Goal: Task Accomplishment & Management: Use online tool/utility

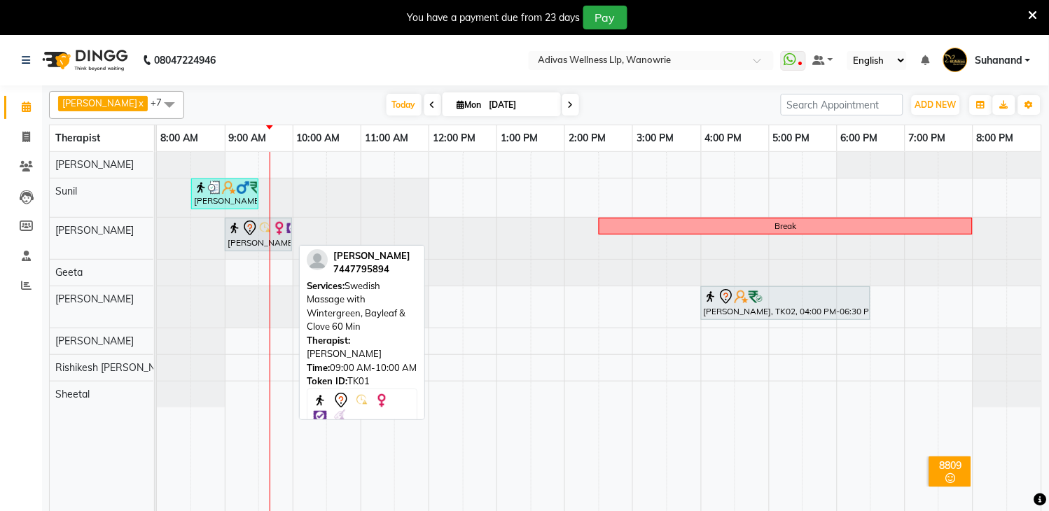
click at [247, 243] on div "[PERSON_NAME], TK01, 09:00 AM-10:00 AM, Swedish Massage with Wintergreen, Bayle…" at bounding box center [258, 234] width 64 height 29
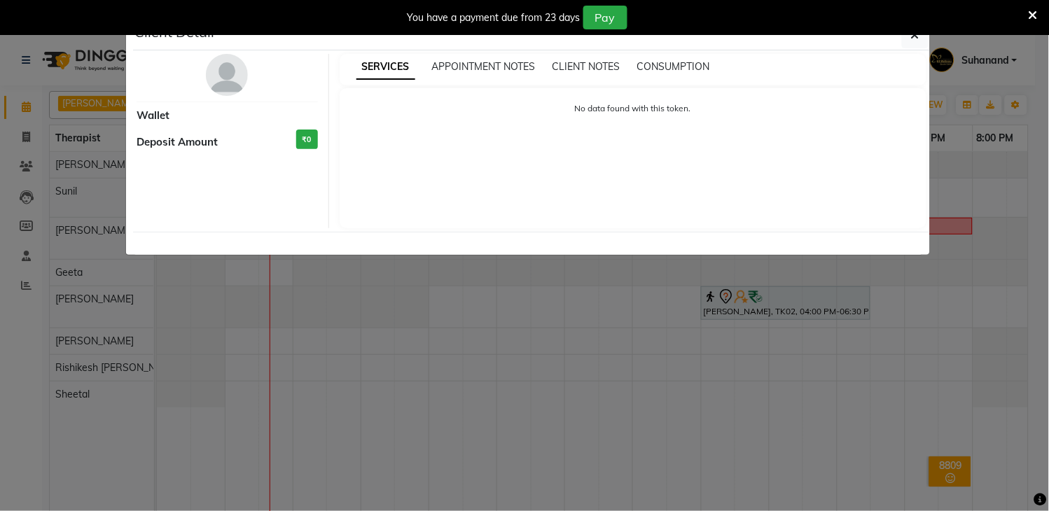
select select "7"
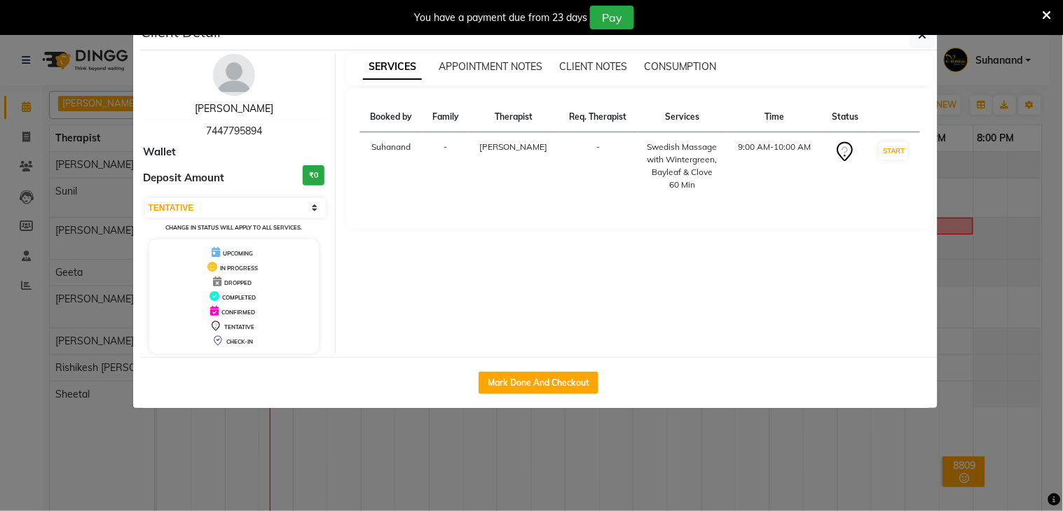
click at [221, 111] on link "[PERSON_NAME]" at bounding box center [234, 108] width 78 height 13
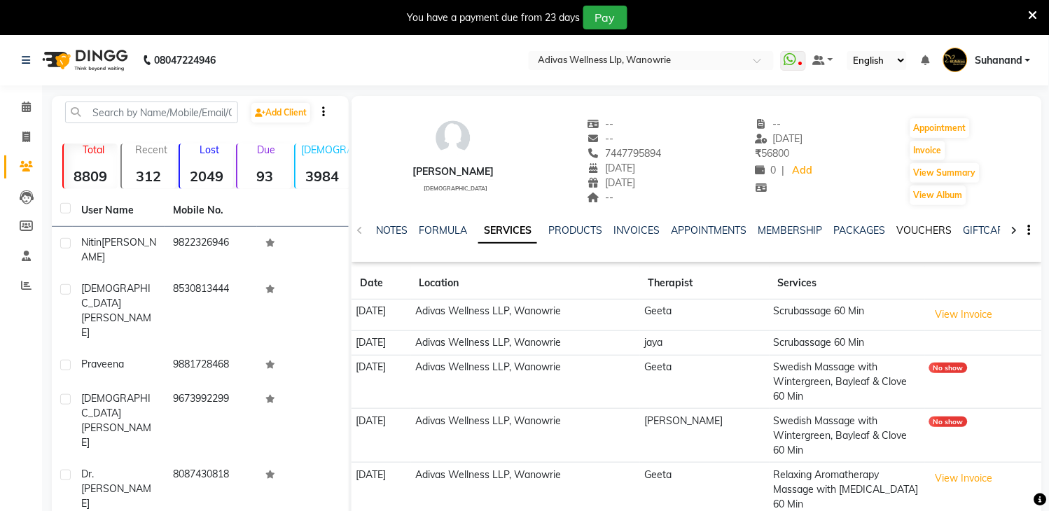
click at [918, 228] on link "VOUCHERS" at bounding box center [924, 230] width 55 height 13
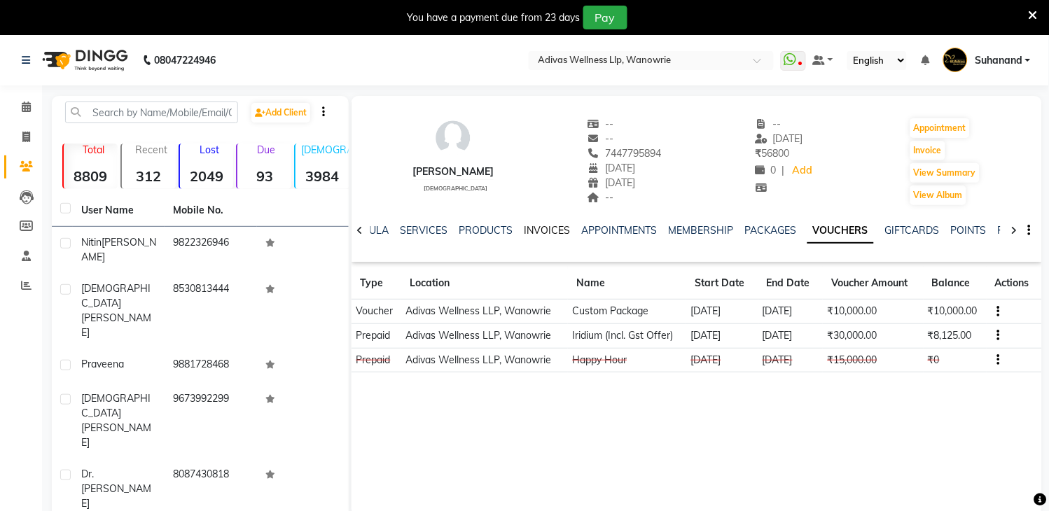
click at [539, 231] on link "INVOICES" at bounding box center [547, 230] width 46 height 13
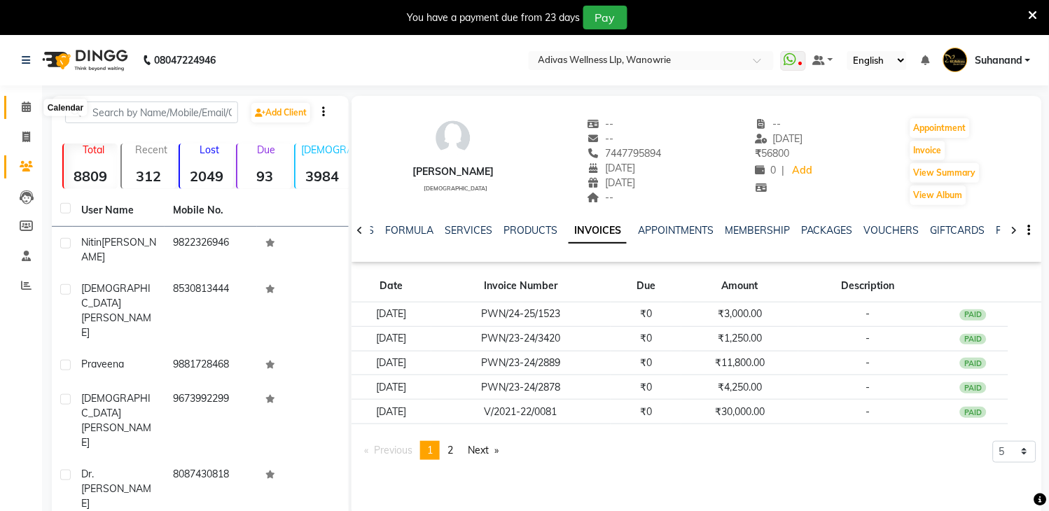
click at [27, 106] on icon at bounding box center [26, 107] width 9 height 11
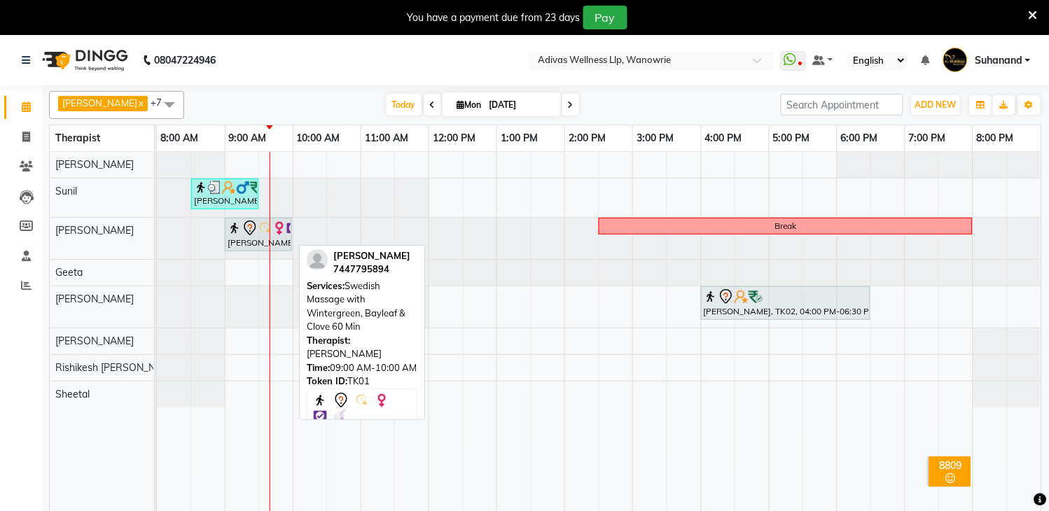
click at [282, 242] on div "[PERSON_NAME], TK01, 09:00 AM-10:00 AM, Swedish Massage with Wintergreen, Bayle…" at bounding box center [258, 234] width 64 height 29
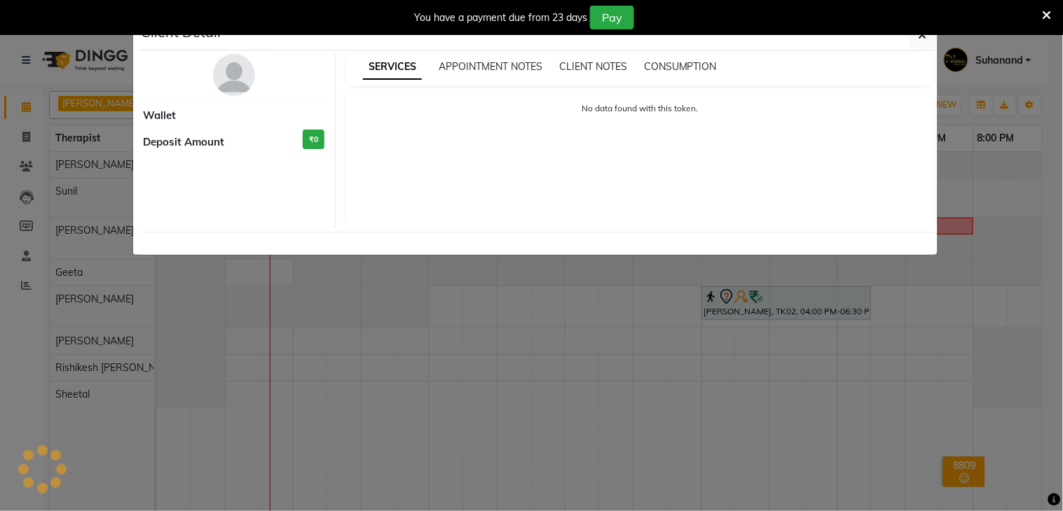
select select "7"
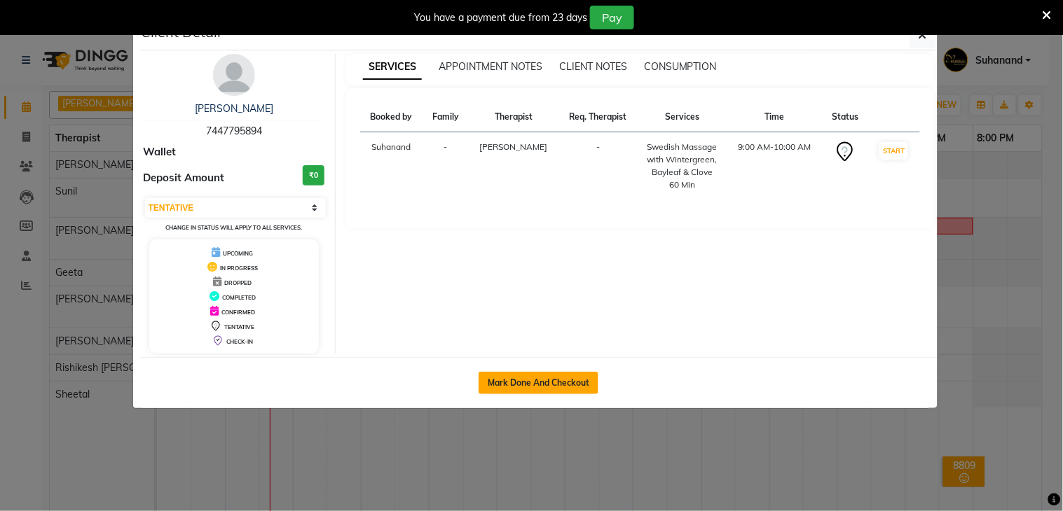
click at [545, 376] on button "Mark Done And Checkout" at bounding box center [538, 383] width 120 height 22
select select "service"
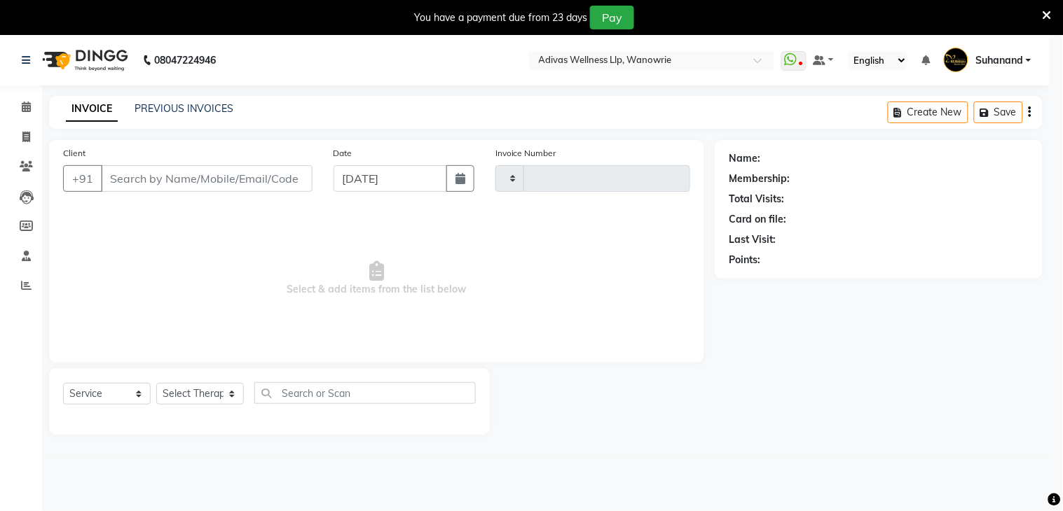
type input "1681"
select select "4294"
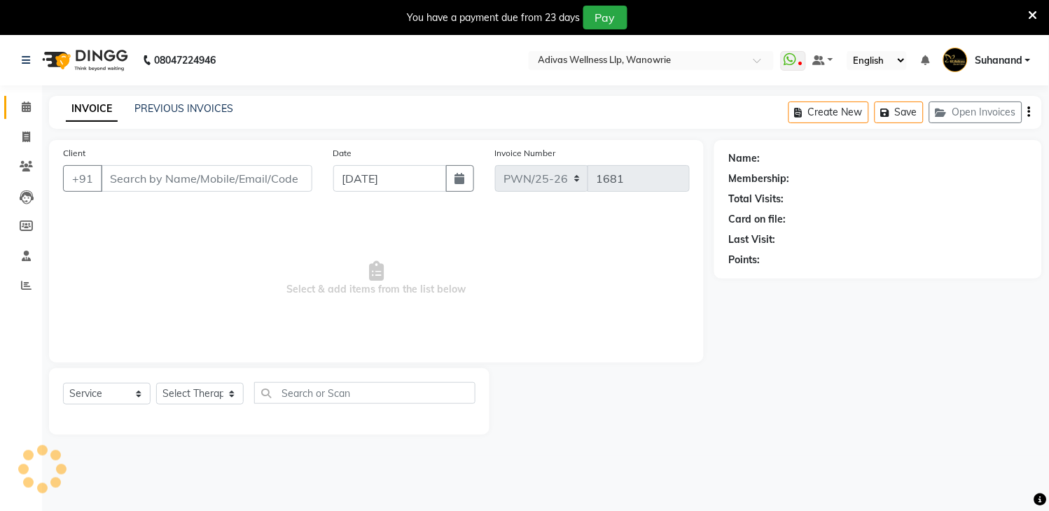
select select "P"
type input "7447795894"
select select "17281"
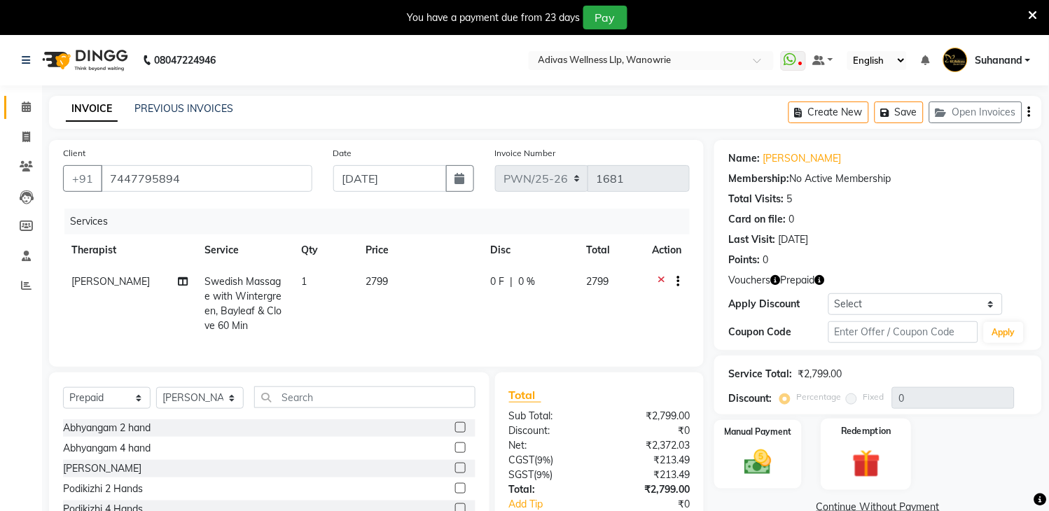
scroll to position [102, 0]
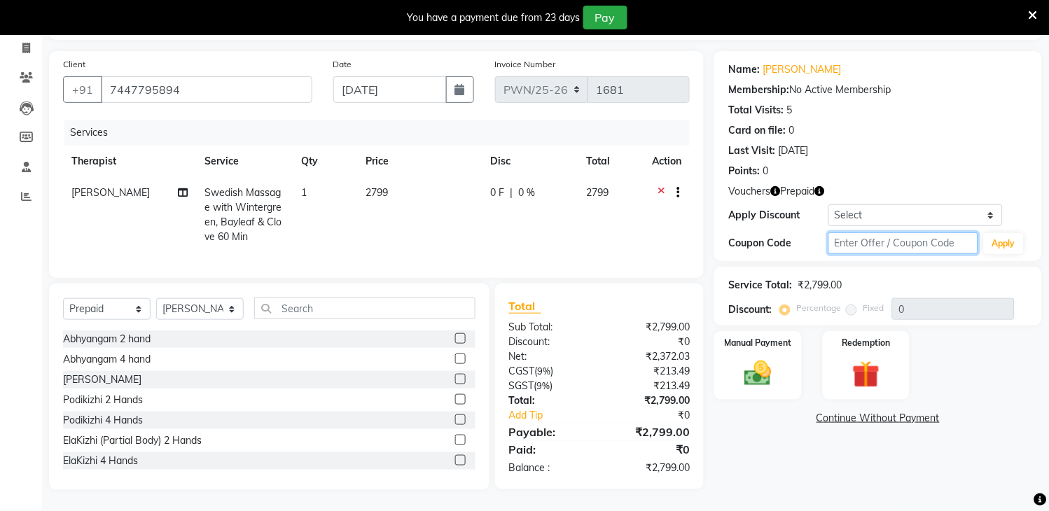
click at [883, 233] on input "text" at bounding box center [904, 244] width 150 height 22
type input "50% discount"
click at [997, 235] on button "Apply" at bounding box center [1004, 243] width 40 height 21
type input "50"
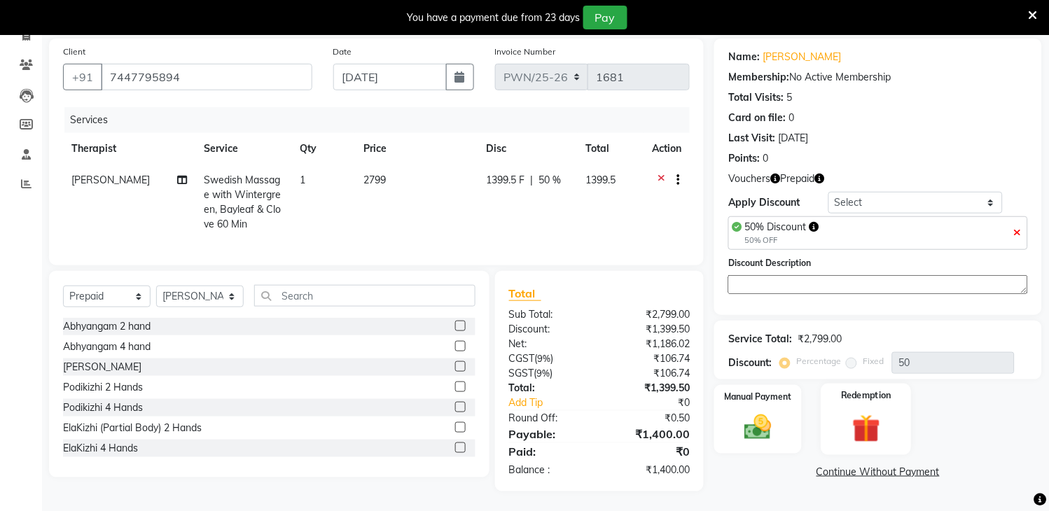
scroll to position [116, 0]
click at [865, 416] on img at bounding box center [866, 427] width 46 height 35
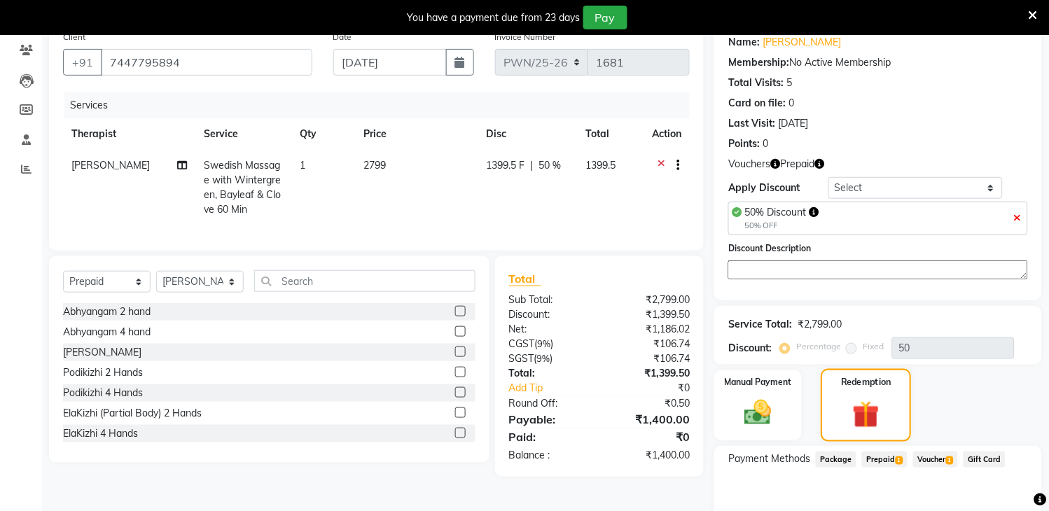
scroll to position [184, 0]
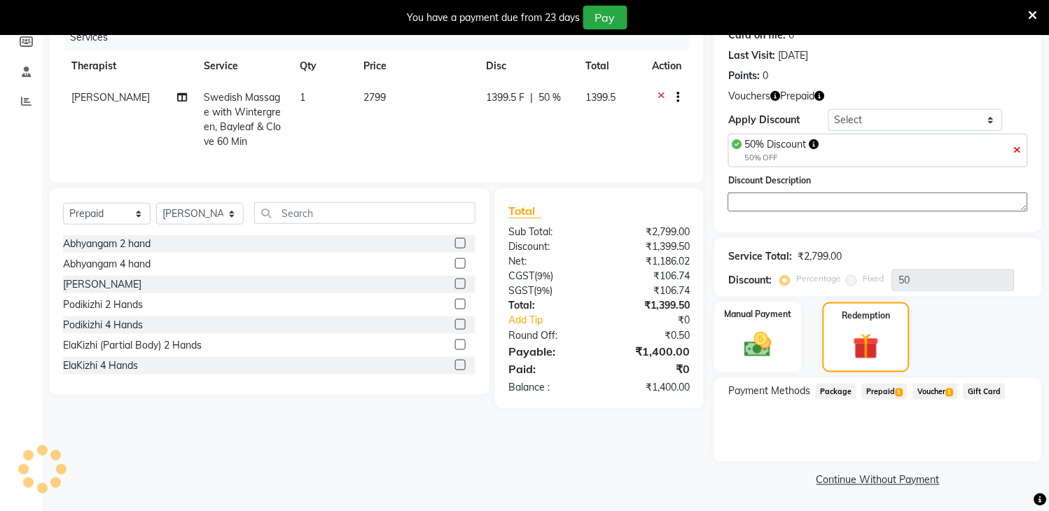
click at [881, 392] on span "Prepaid 1" at bounding box center [885, 392] width 46 height 16
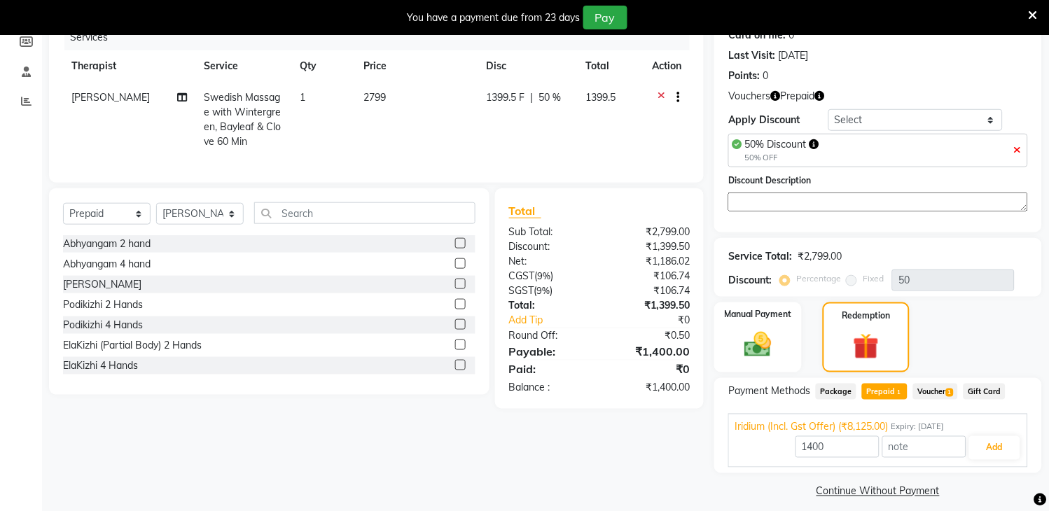
scroll to position [195, 0]
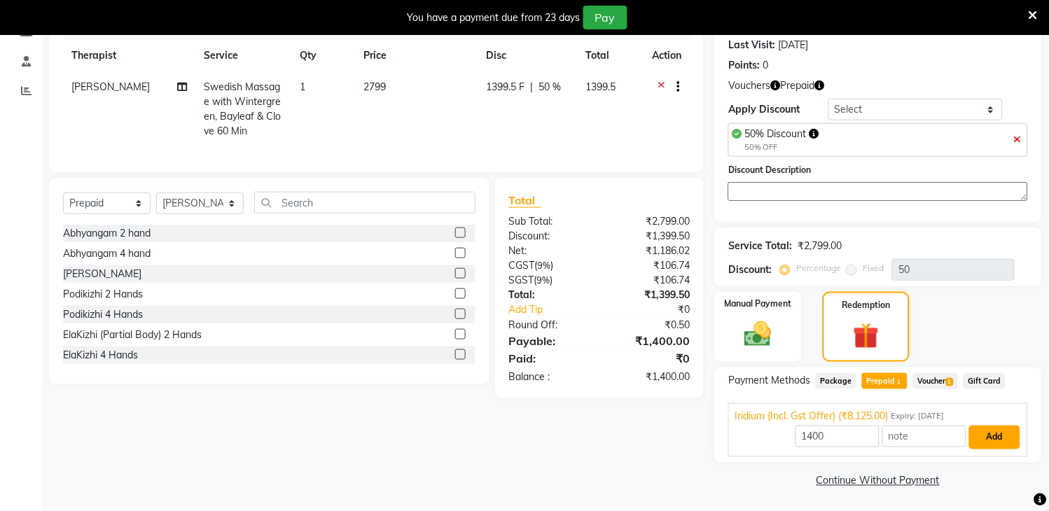
click at [999, 432] on button "Add" at bounding box center [994, 438] width 51 height 24
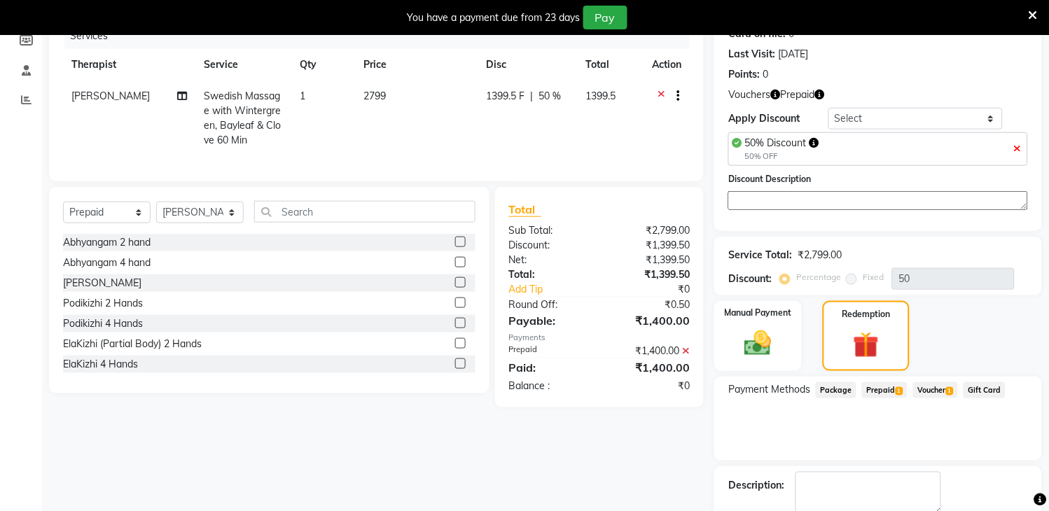
scroll to position [263, 0]
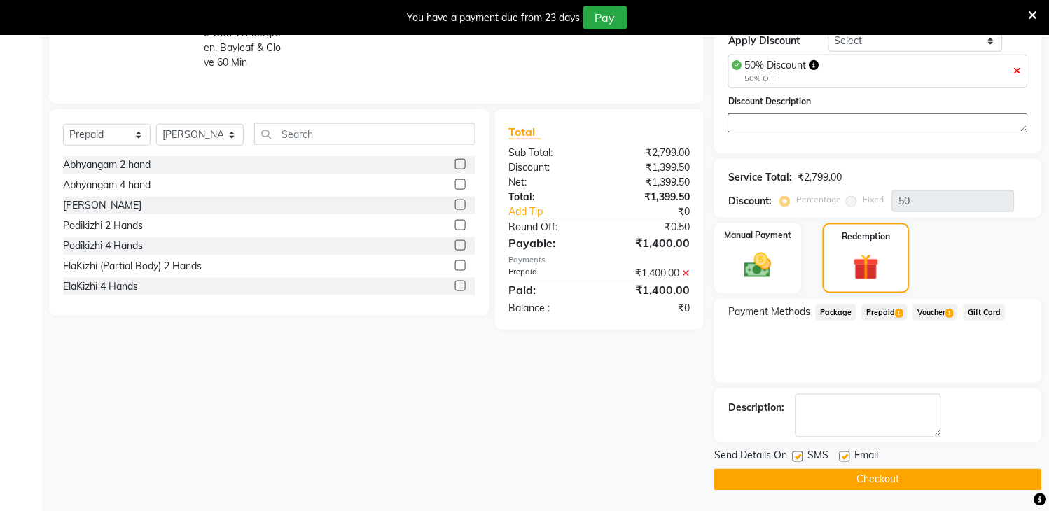
click at [863, 479] on button "Checkout" at bounding box center [878, 480] width 328 height 22
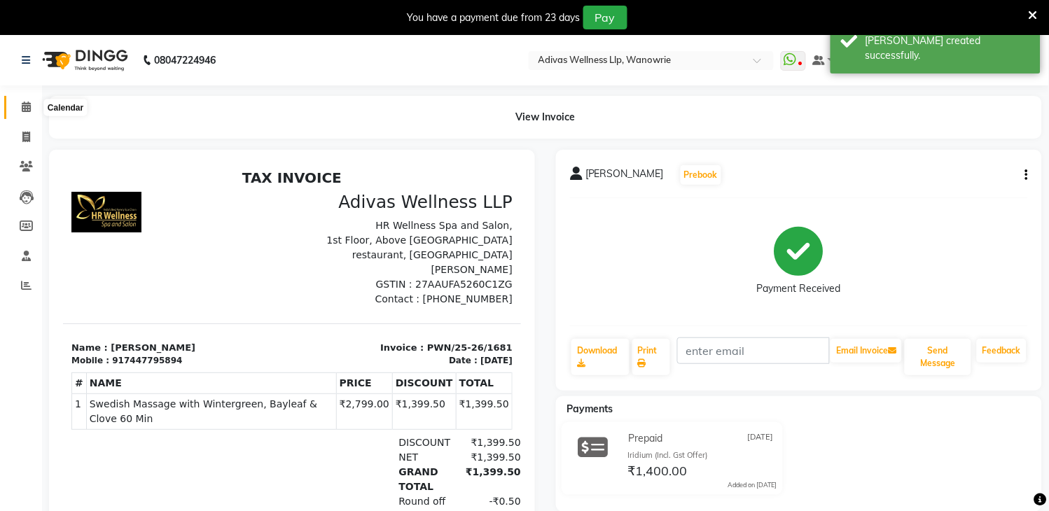
click at [18, 108] on span at bounding box center [26, 107] width 25 height 16
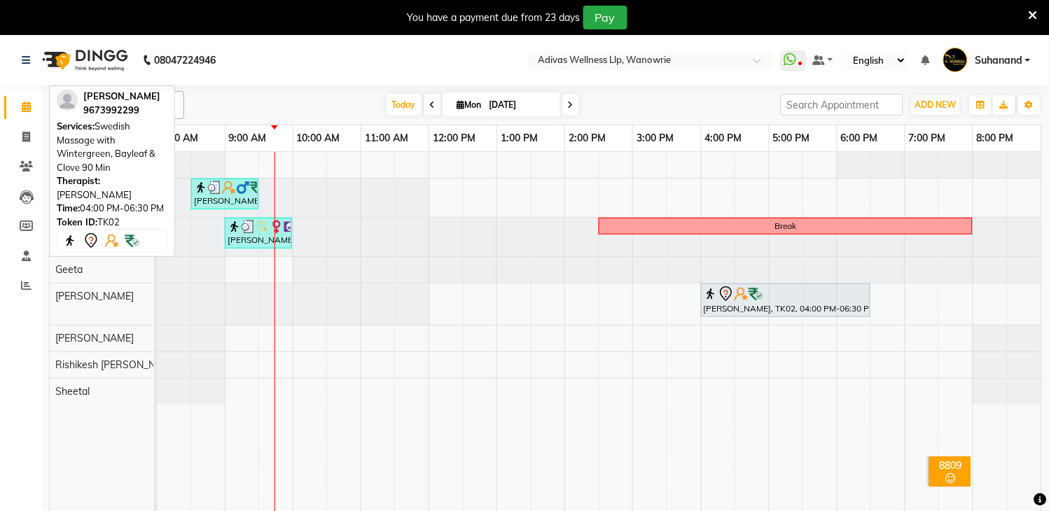
click at [714, 305] on div "[PERSON_NAME], TK02, 04:00 PM-06:30 PM, Swedish Massage with Wintergreen, Bayle…" at bounding box center [786, 300] width 167 height 29
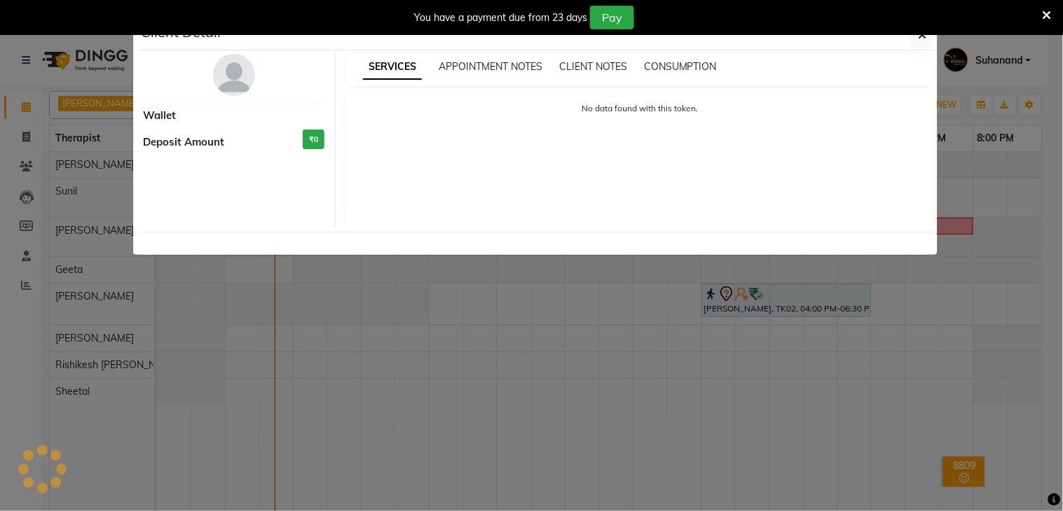
select select "7"
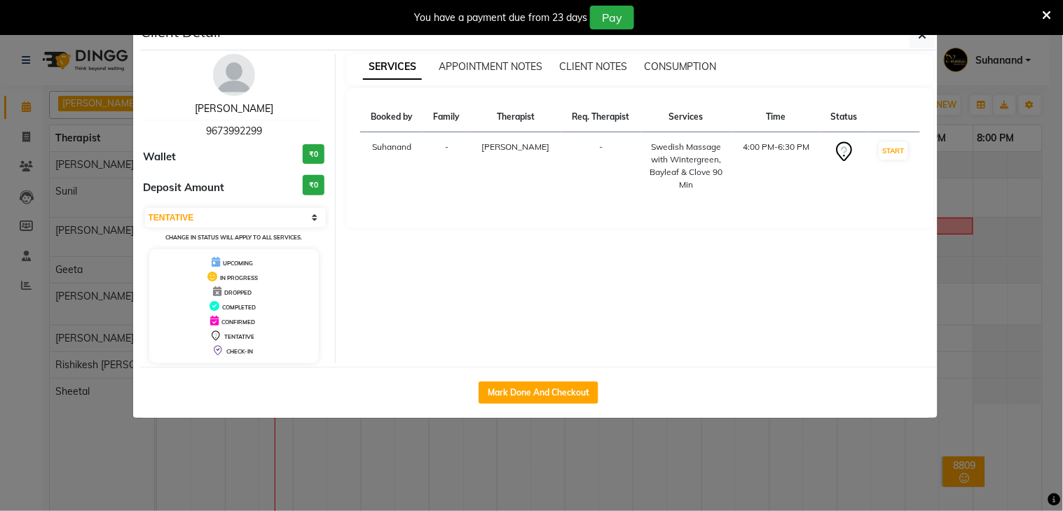
click at [226, 109] on link "[PERSON_NAME]" at bounding box center [234, 108] width 78 height 13
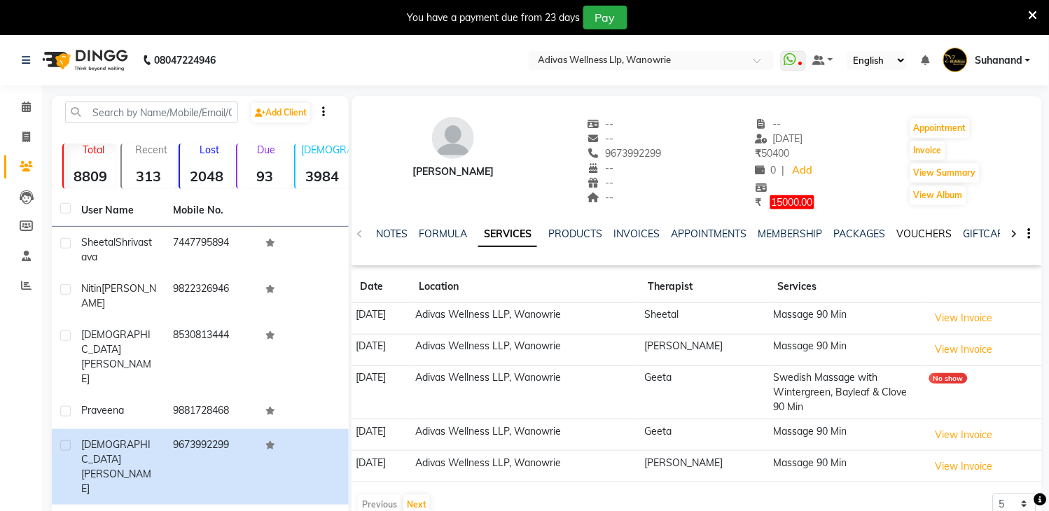
click at [925, 229] on link "VOUCHERS" at bounding box center [924, 234] width 55 height 13
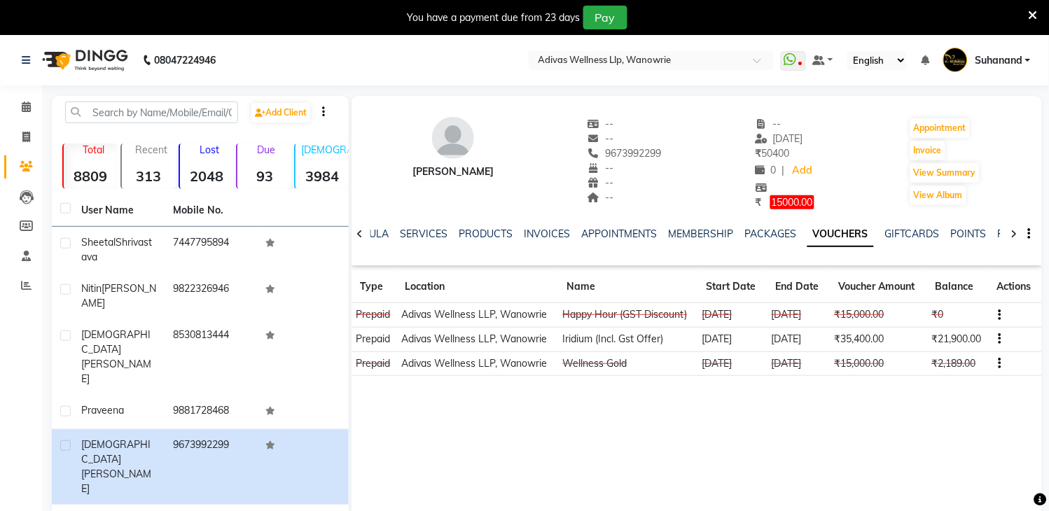
click at [1039, 14] on div "You have a payment due from 23 days Pay" at bounding box center [524, 17] width 1049 height 35
click at [1037, 14] on icon at bounding box center [1033, 15] width 9 height 13
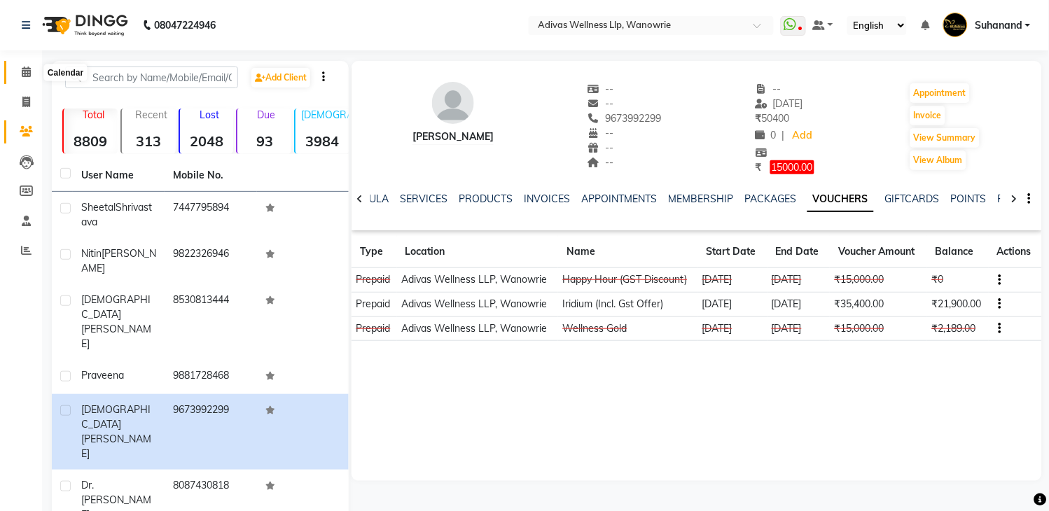
click at [22, 65] on span at bounding box center [26, 72] width 25 height 16
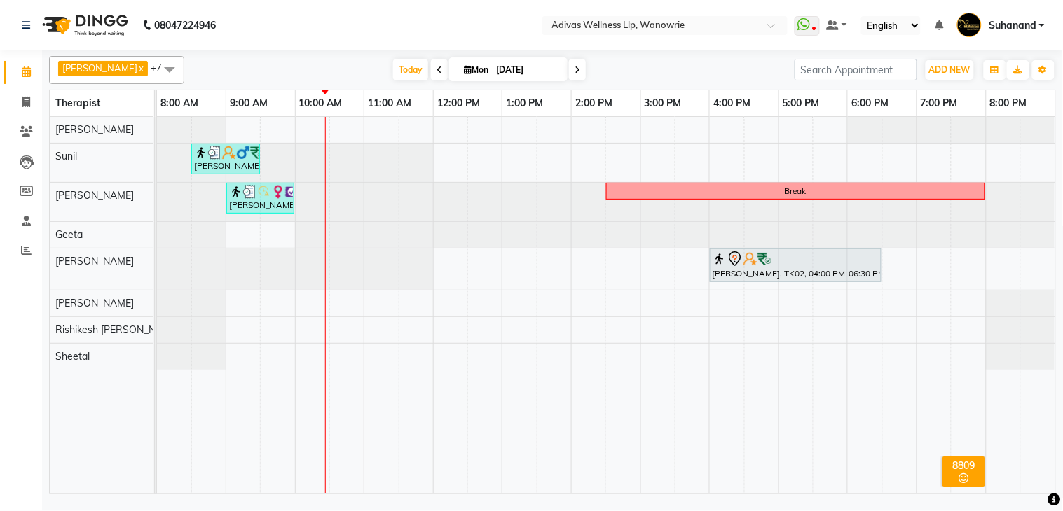
click at [502, 60] on input "[DATE]" at bounding box center [527, 70] width 70 height 21
select select "9"
select select "2025"
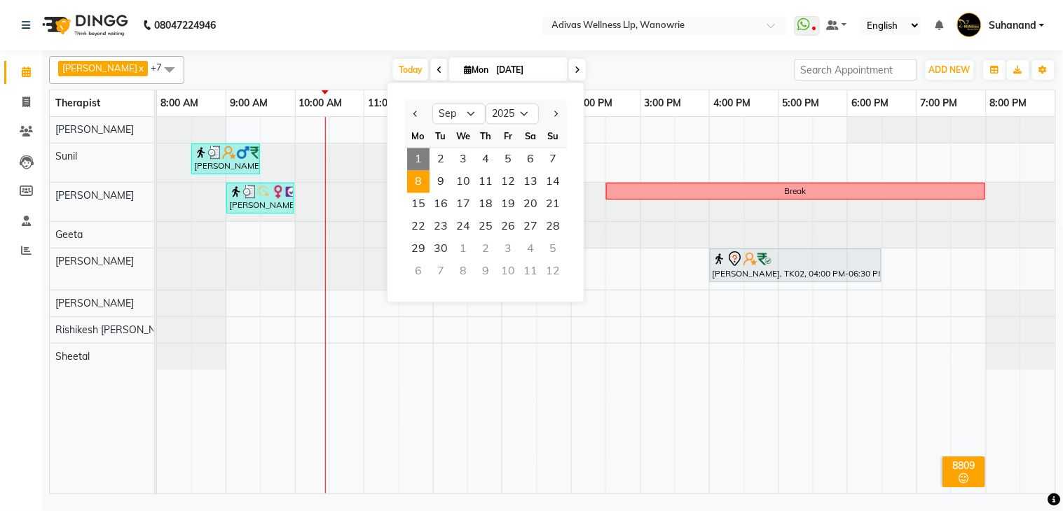
click at [420, 184] on span "8" at bounding box center [418, 182] width 22 height 22
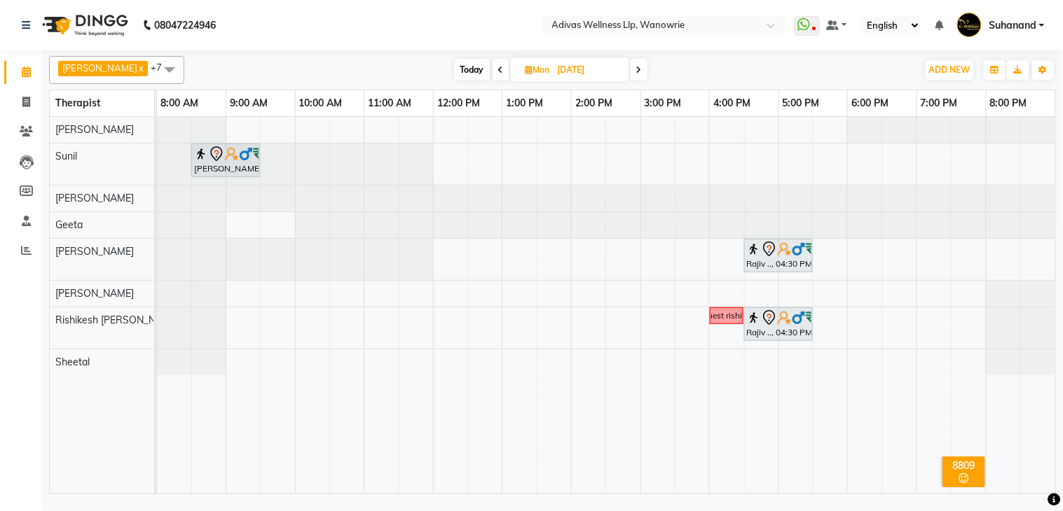
click at [455, 72] on span "Today" at bounding box center [472, 70] width 35 height 22
type input "[DATE]"
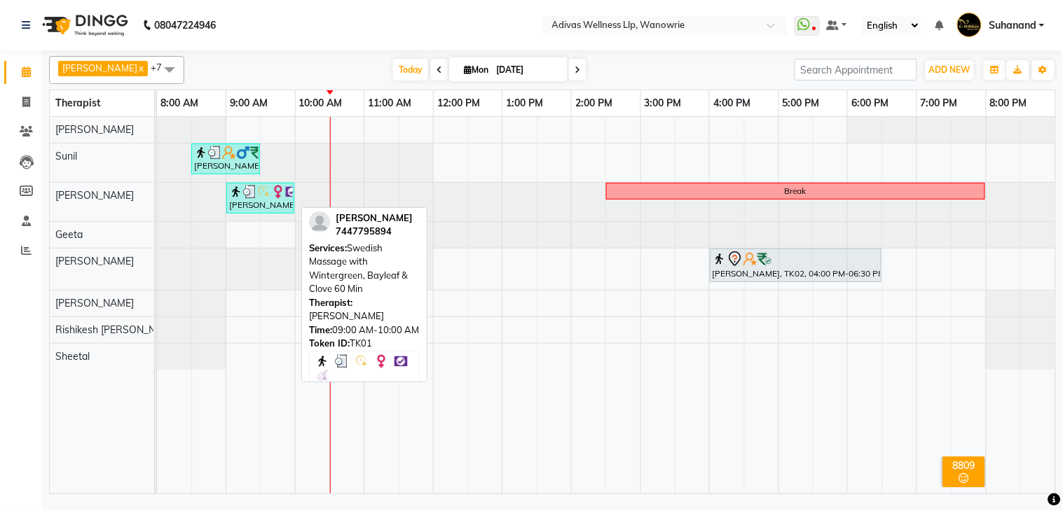
click at [263, 192] on img at bounding box center [264, 192] width 14 height 14
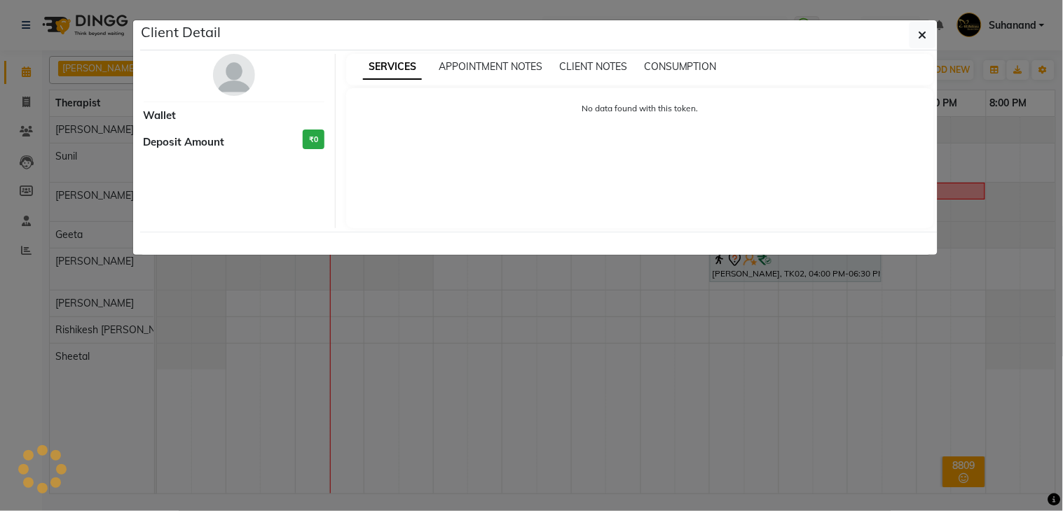
select select "3"
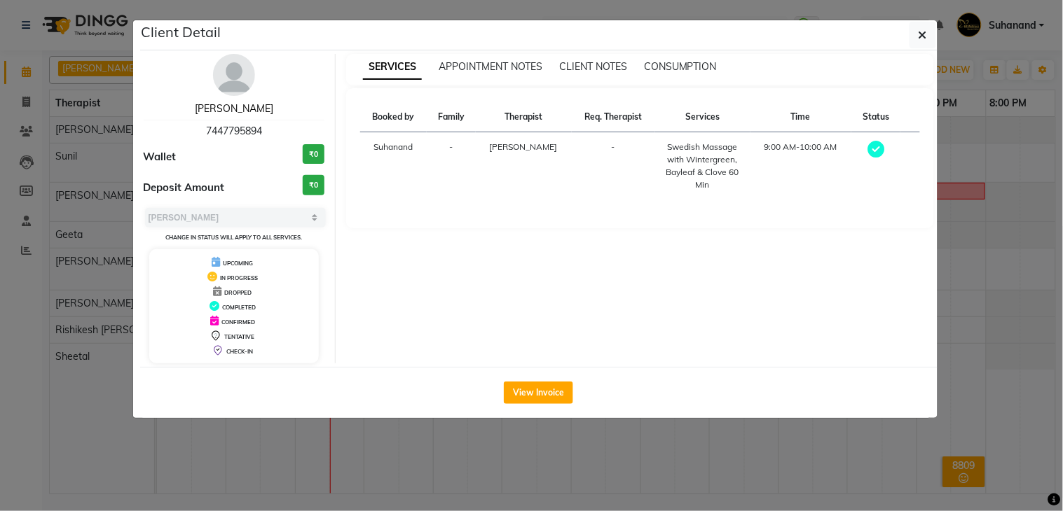
click at [237, 109] on link "[PERSON_NAME]" at bounding box center [234, 108] width 78 height 13
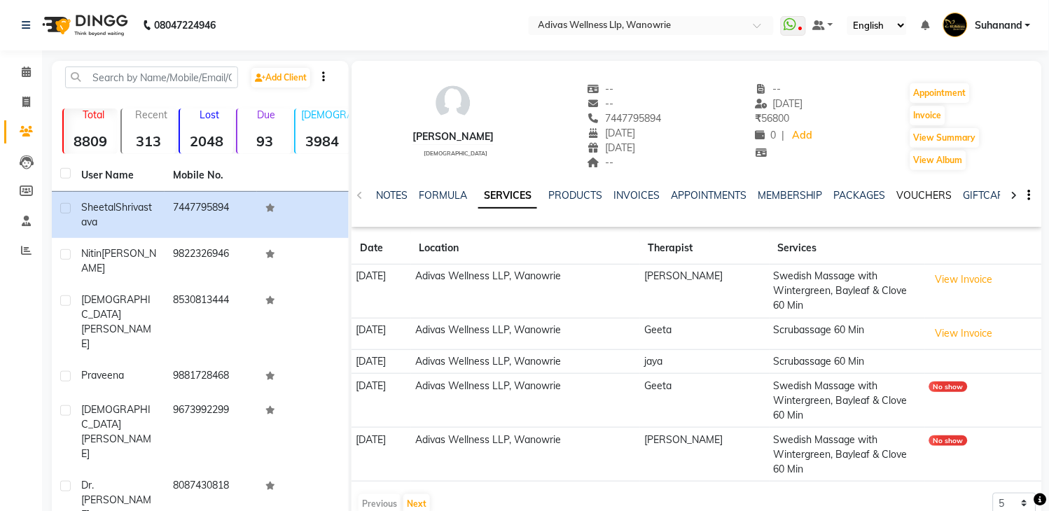
click at [913, 198] on link "VOUCHERS" at bounding box center [924, 195] width 55 height 13
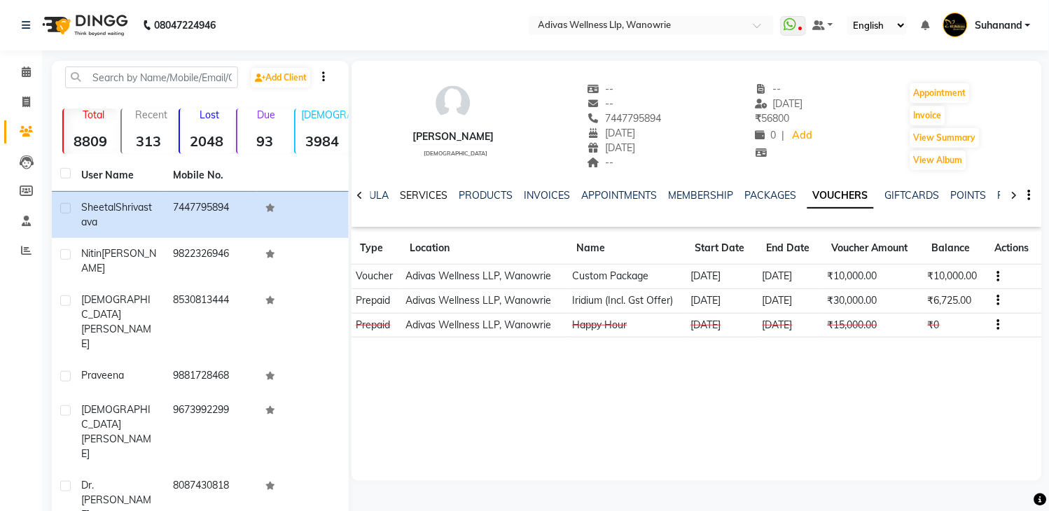
click at [429, 199] on link "SERVICES" at bounding box center [424, 195] width 48 height 13
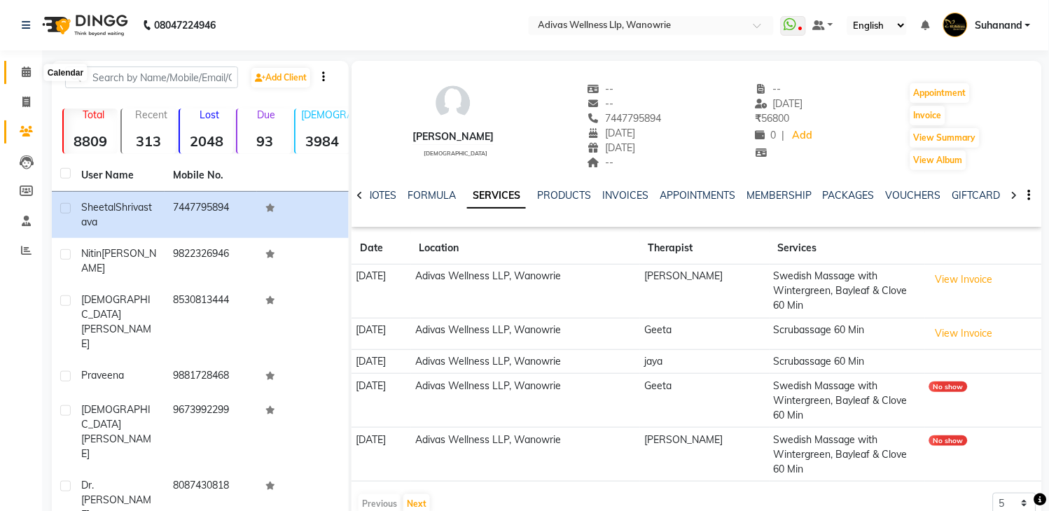
click at [25, 70] on icon at bounding box center [26, 72] width 9 height 11
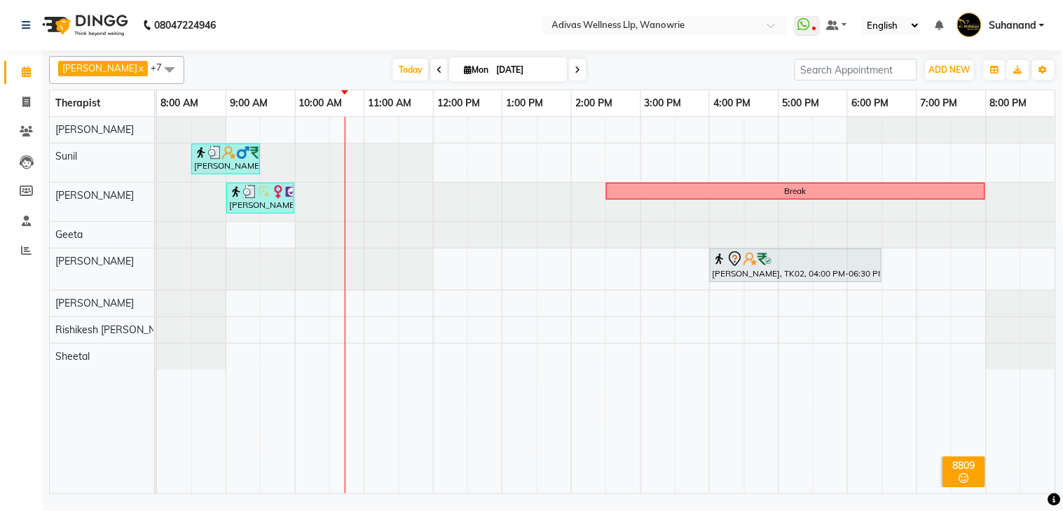
click at [569, 74] on span at bounding box center [577, 70] width 17 height 22
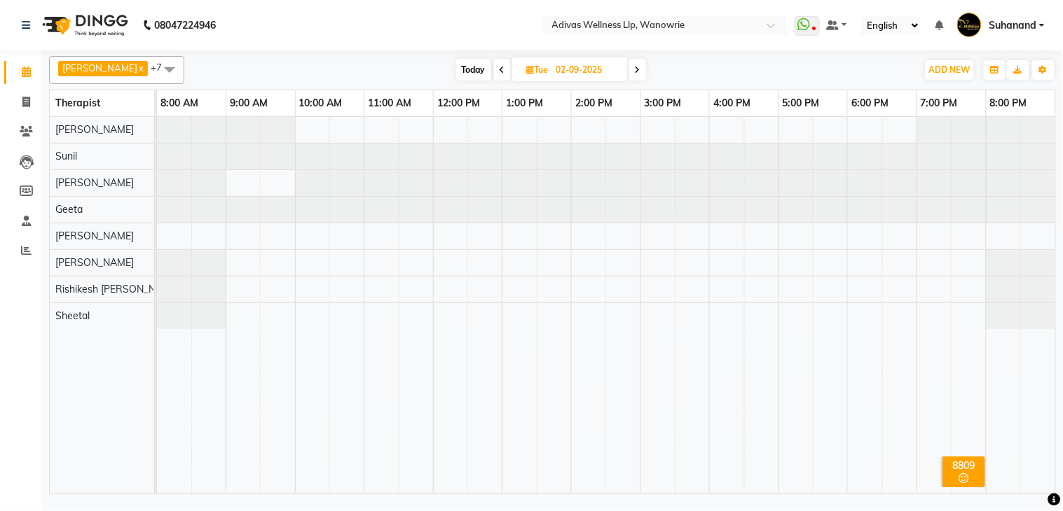
click at [635, 71] on icon at bounding box center [638, 70] width 6 height 8
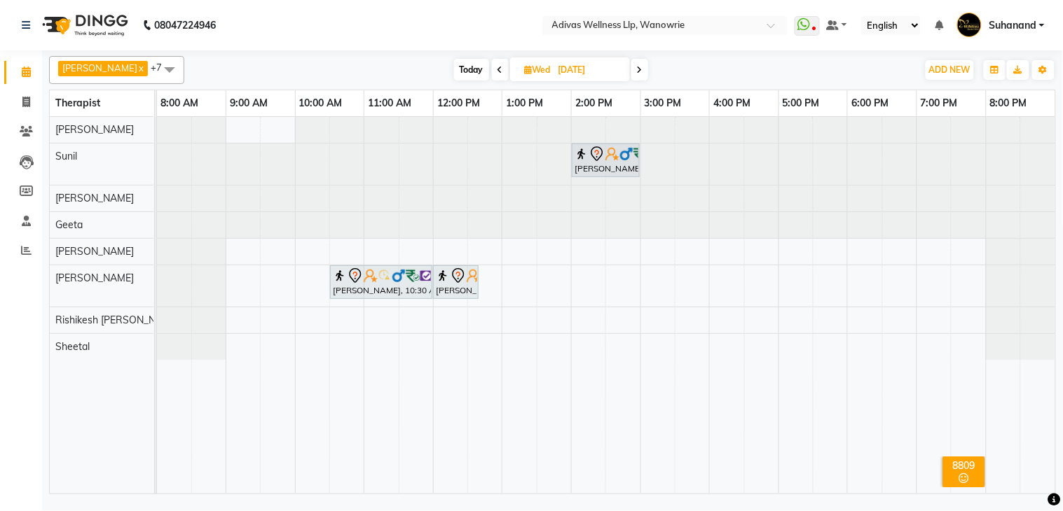
click at [459, 71] on span "Today" at bounding box center [471, 70] width 35 height 22
click at [521, 71] on span "Wed" at bounding box center [537, 69] width 33 height 11
type input "[DATE]"
select select "9"
select select "2025"
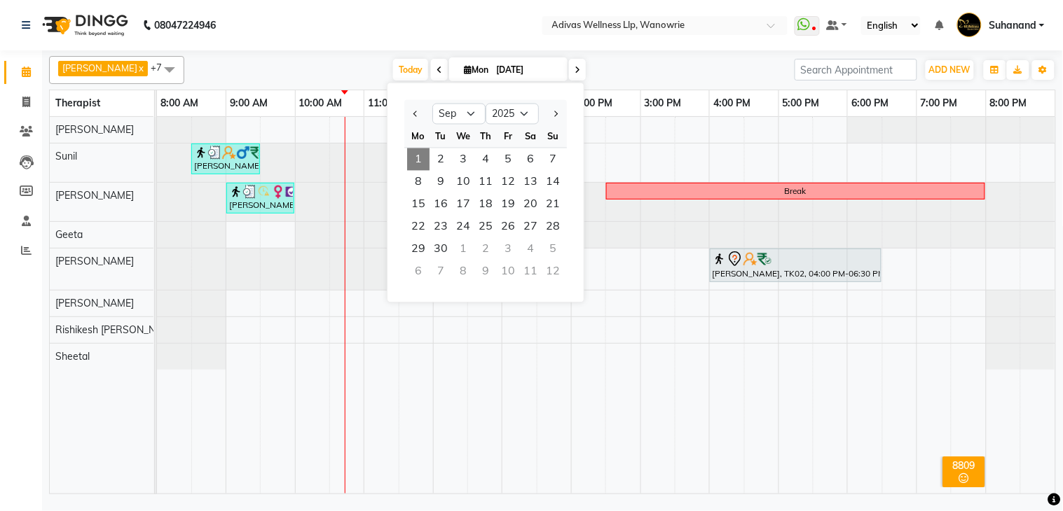
click at [644, 353] on div "[PERSON_NAME], TK03, 08:30 AM-09:30 AM, Massage 60 Min [PERSON_NAME], TK01, 09:…" at bounding box center [606, 305] width 898 height 377
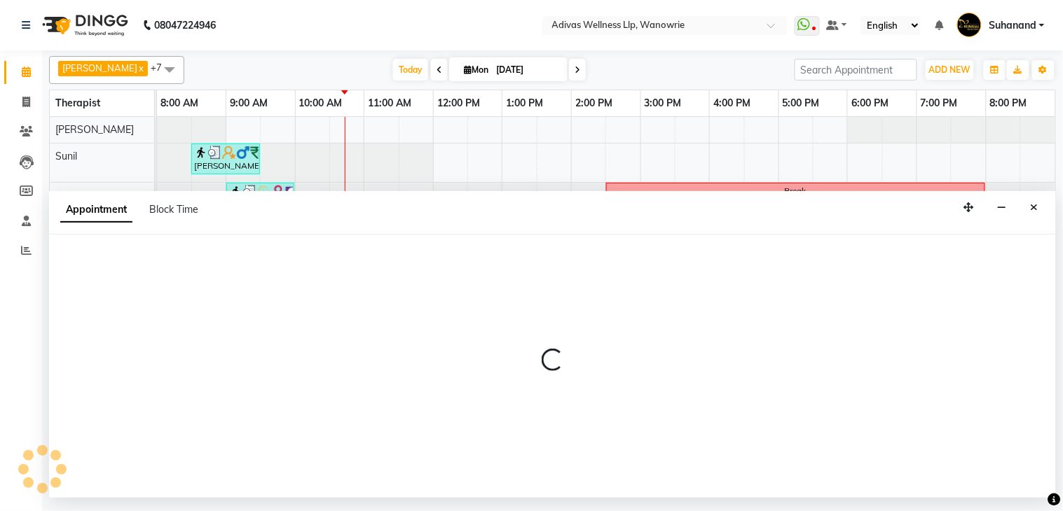
select select "87967"
select select "tentative"
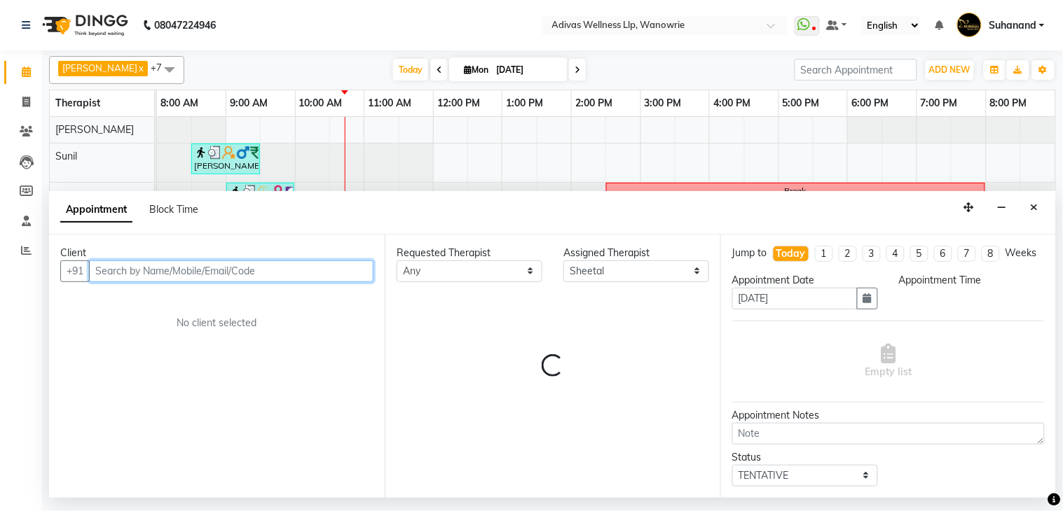
select select "900"
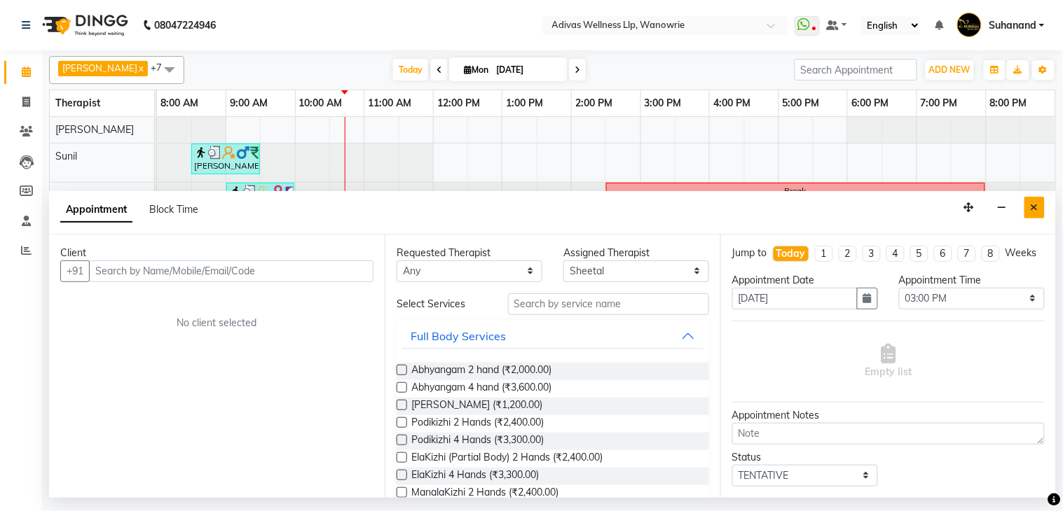
click at [1035, 210] on icon "Close" at bounding box center [1034, 207] width 8 height 10
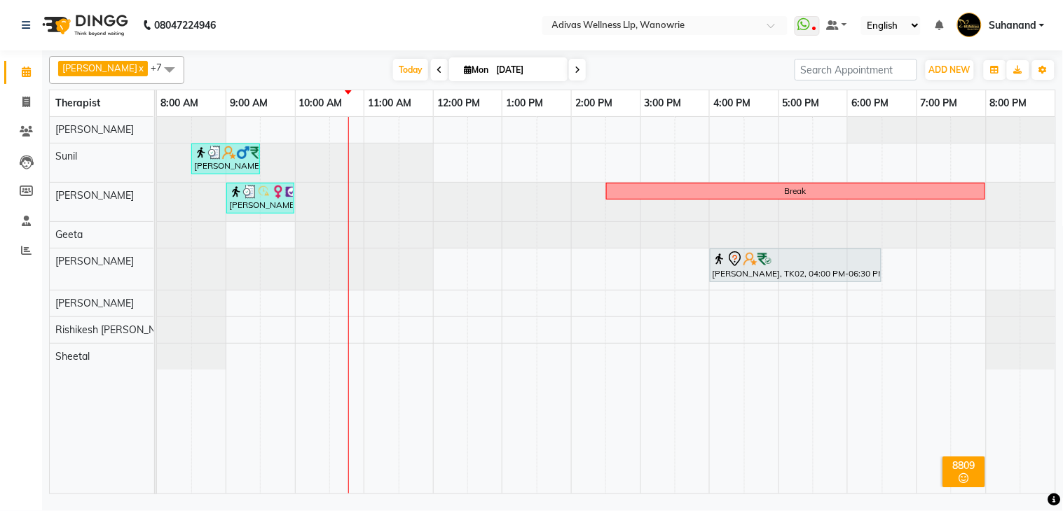
click at [436, 73] on icon at bounding box center [439, 70] width 6 height 8
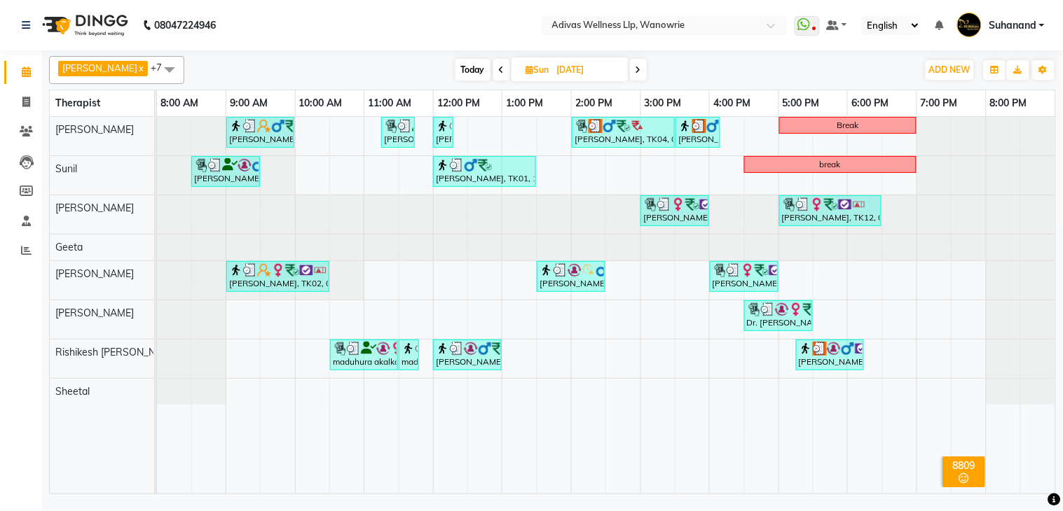
click at [493, 71] on span at bounding box center [501, 70] width 17 height 22
type input "[DATE]"
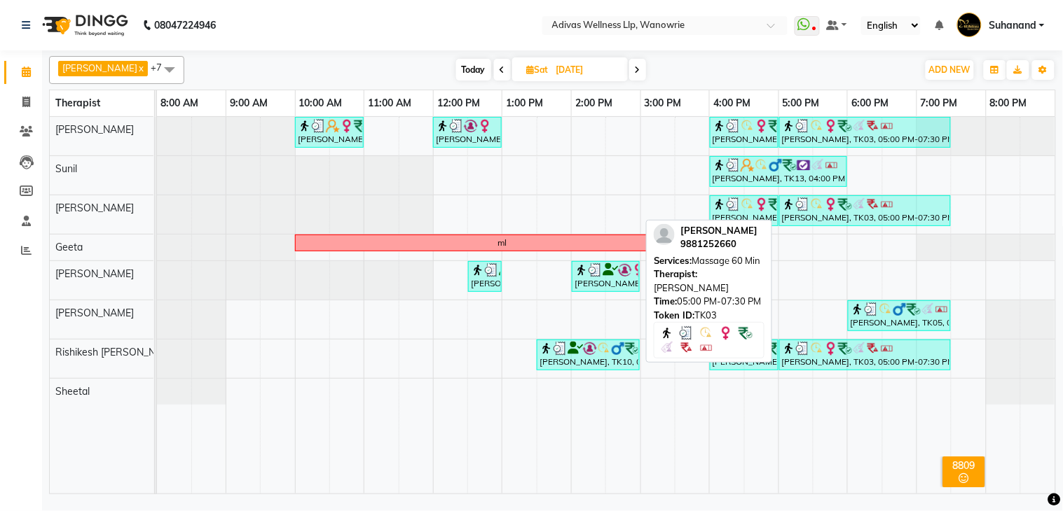
click at [822, 212] on div "[PERSON_NAME], TK03, 05:00 PM-07:30 PM, Massage 60 Min" at bounding box center [864, 211] width 169 height 27
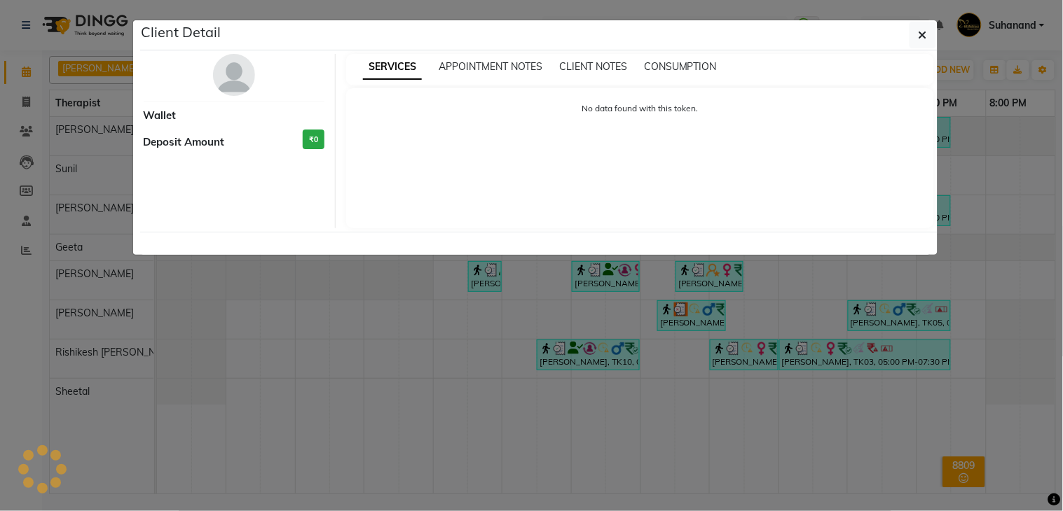
select select "3"
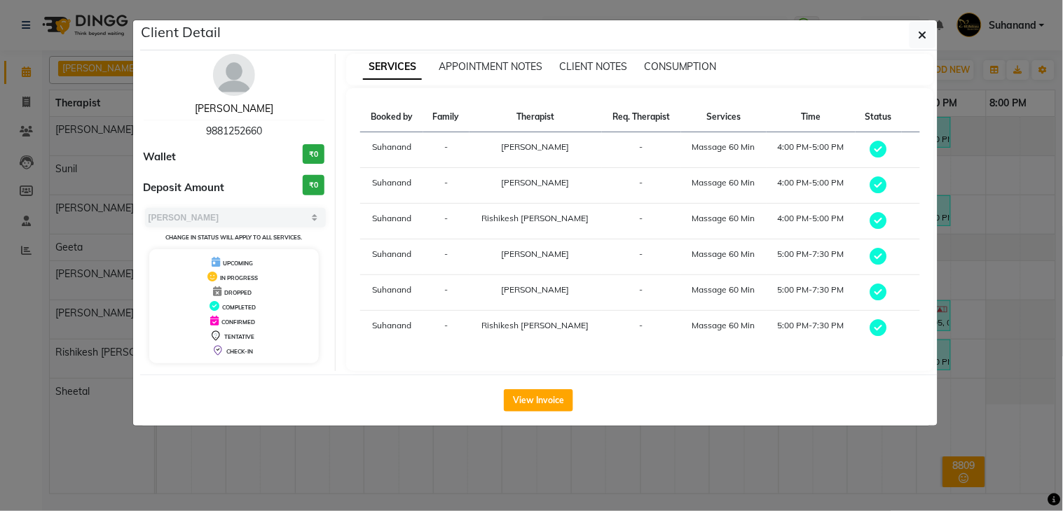
click at [204, 106] on link "[PERSON_NAME]" at bounding box center [234, 108] width 78 height 13
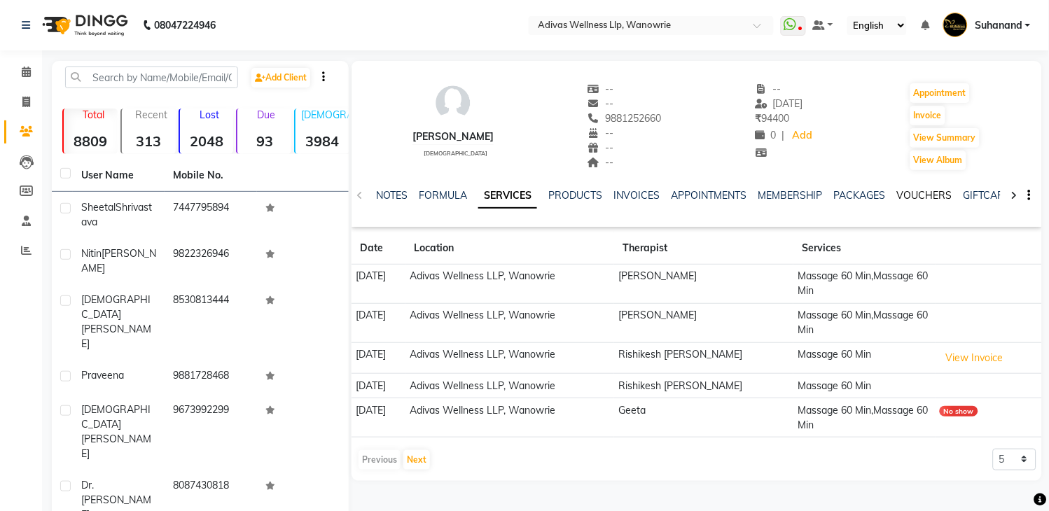
click at [919, 194] on link "VOUCHERS" at bounding box center [924, 195] width 55 height 13
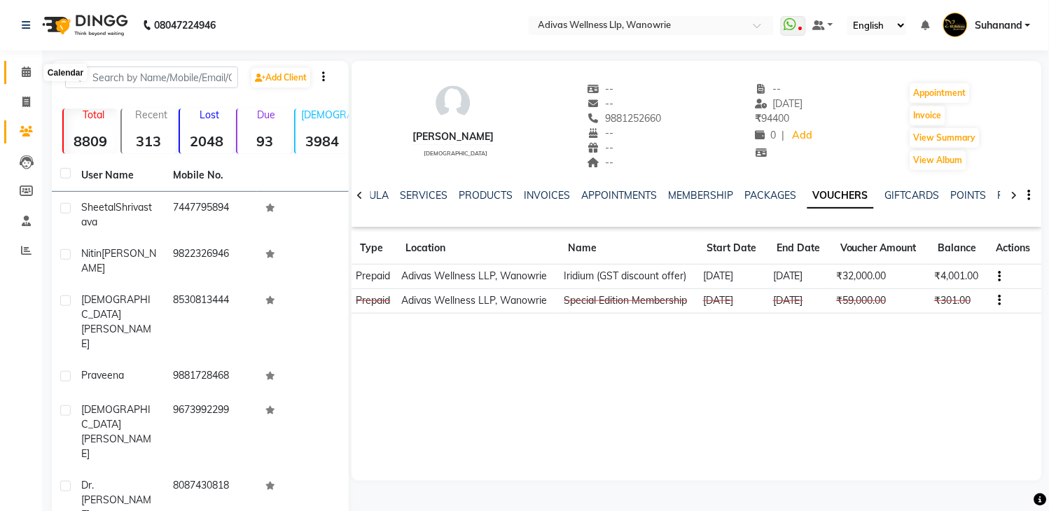
click at [25, 72] on icon at bounding box center [26, 72] width 9 height 11
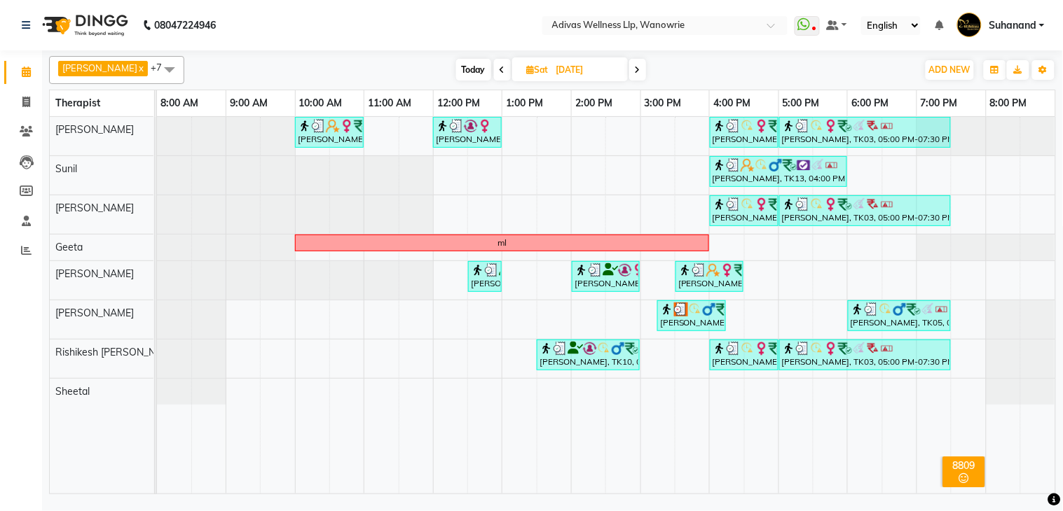
click at [456, 75] on span "Today" at bounding box center [473, 70] width 35 height 22
type input "[DATE]"
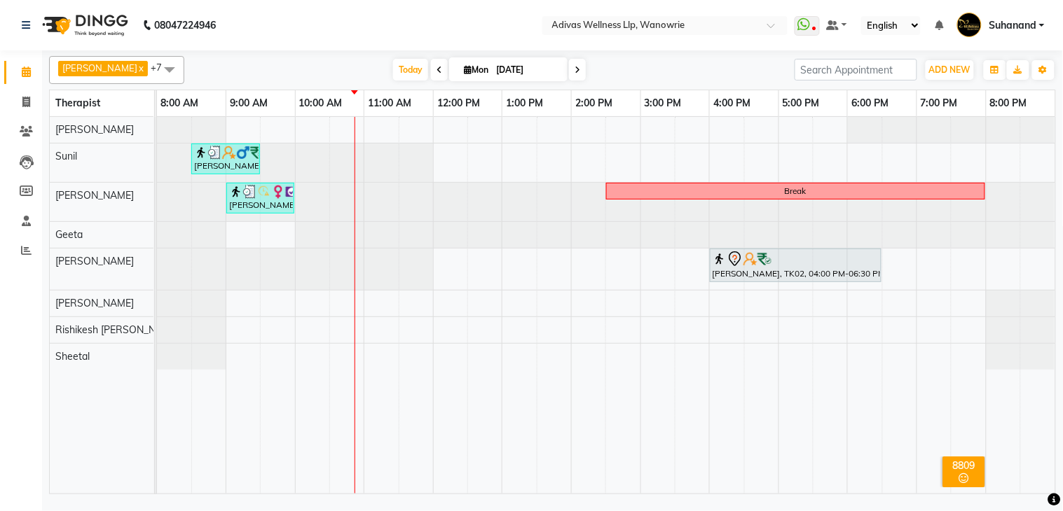
click at [500, 73] on input "[DATE]" at bounding box center [527, 70] width 70 height 21
select select "9"
select select "2025"
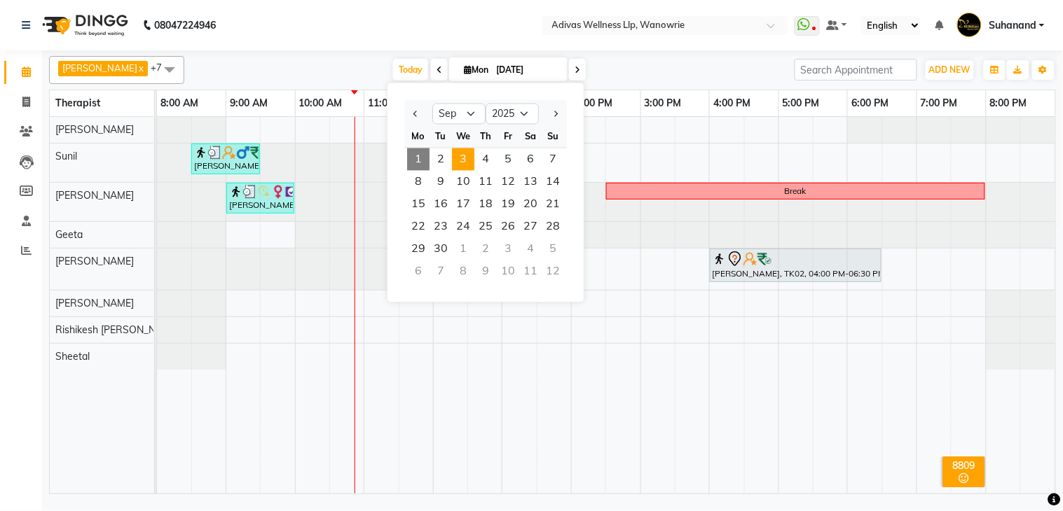
click at [465, 157] on span "3" at bounding box center [463, 159] width 22 height 22
type input "[DATE]"
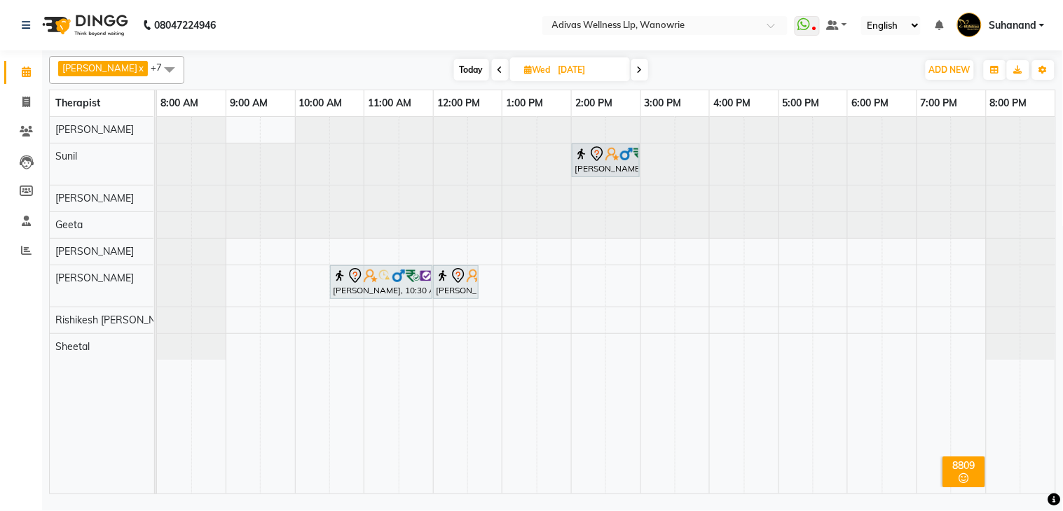
click at [646, 248] on div "[PERSON_NAME], 02:00 PM-03:00 PM, Swedish Massage with Wintergreen, Bayleaf & C…" at bounding box center [606, 305] width 898 height 377
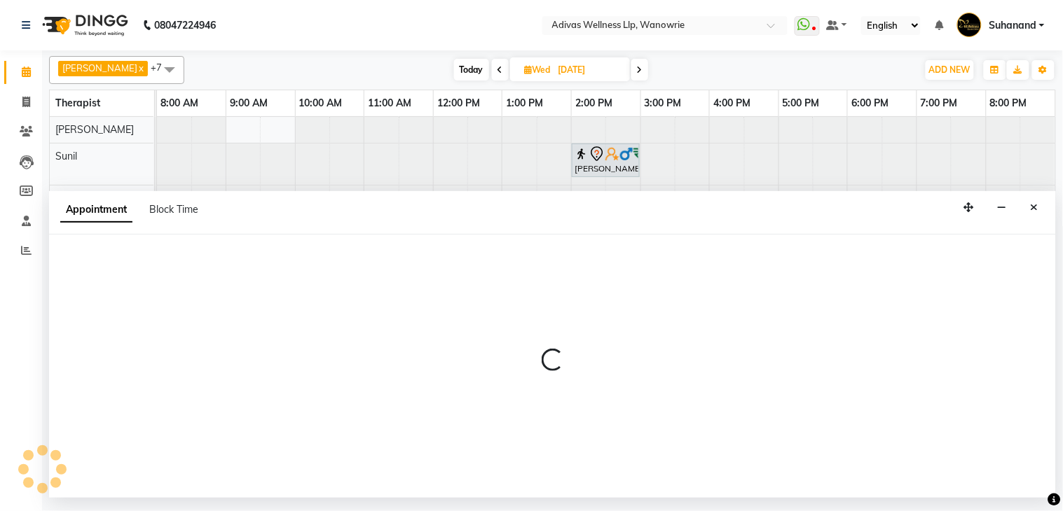
select select "18769"
select select "900"
select select "tentative"
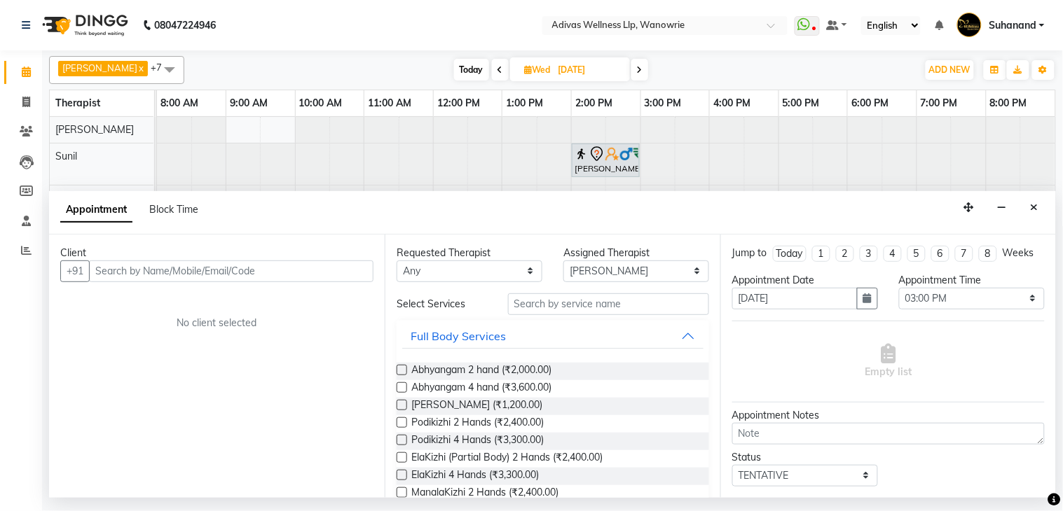
click at [290, 266] on input "text" at bounding box center [231, 272] width 284 height 22
click at [292, 272] on input "text" at bounding box center [231, 272] width 284 height 22
click at [288, 268] on input "text" at bounding box center [231, 272] width 284 height 22
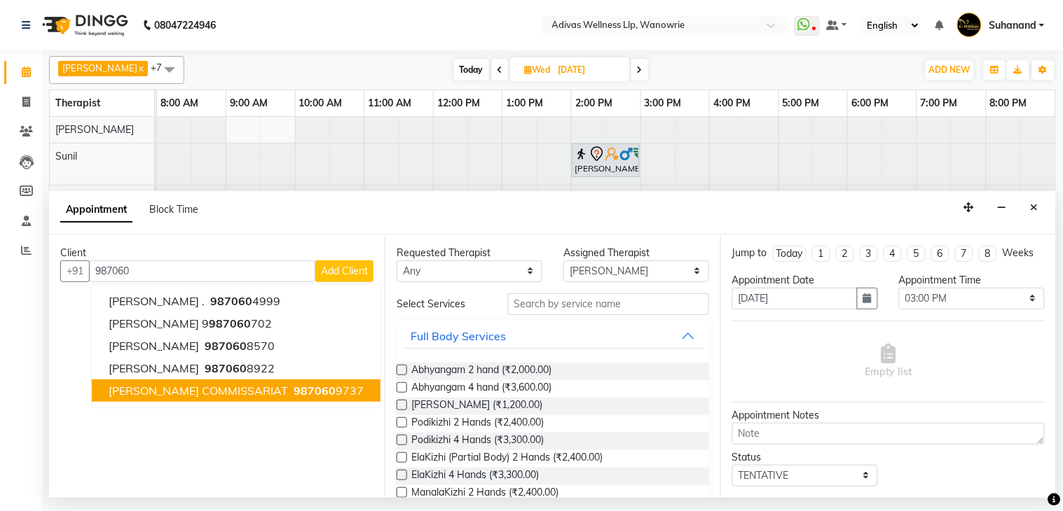
click at [240, 387] on span "[PERSON_NAME] COMMISSARIAT" at bounding box center [198, 391] width 179 height 14
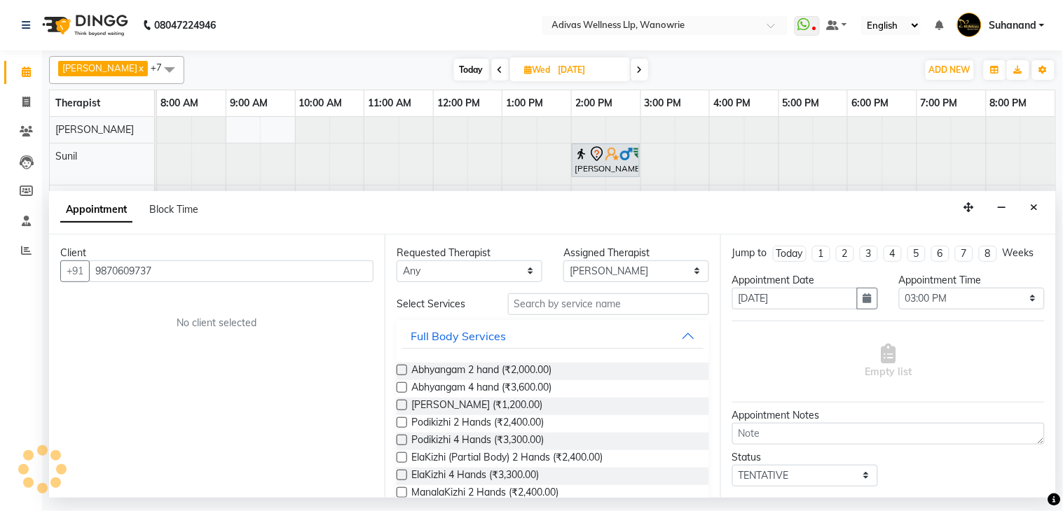
type input "9870609737"
click at [446, 263] on select "Any [PERSON_NAME] [PERSON_NAME] [PERSON_NAME] [PERSON_NAME] [PERSON_NAME] Rishi…" at bounding box center [469, 272] width 146 height 22
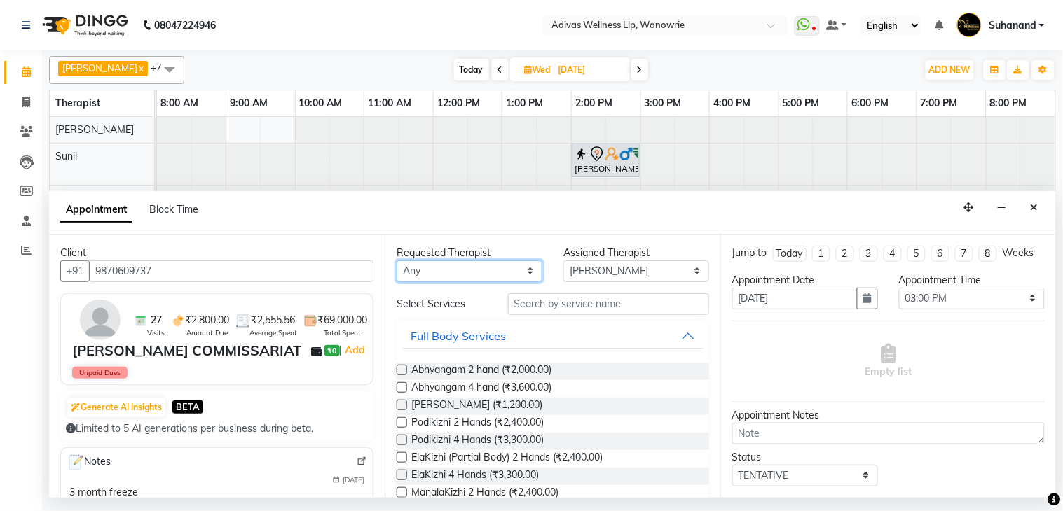
select select "18769"
click at [396, 261] on select "Any [PERSON_NAME] [PERSON_NAME] [PERSON_NAME] [PERSON_NAME] [PERSON_NAME] Rishi…" at bounding box center [469, 272] width 146 height 22
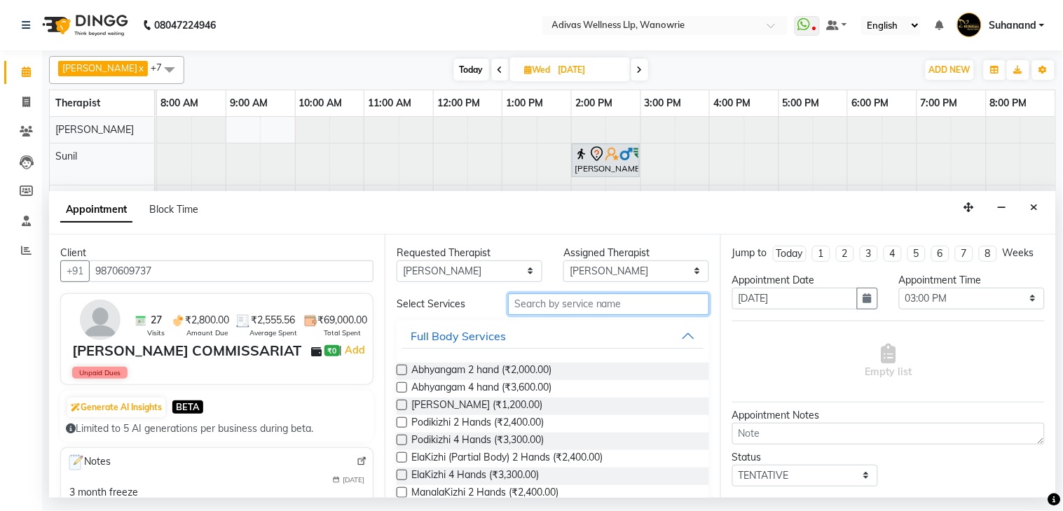
click at [568, 305] on input "text" at bounding box center [608, 304] width 201 height 22
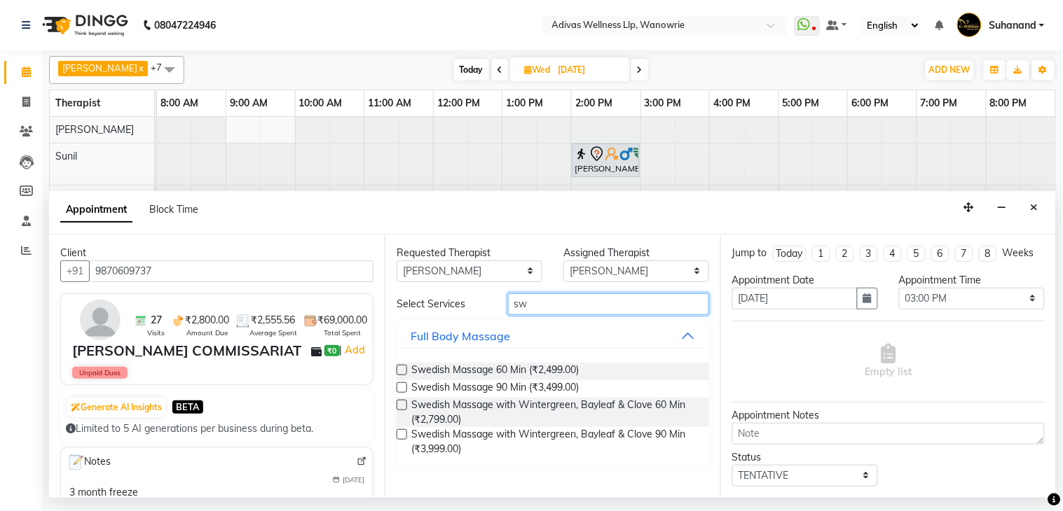
drag, startPoint x: 568, startPoint y: 305, endPoint x: 480, endPoint y: 313, distance: 87.9
click at [480, 313] on div "Select Services sw" at bounding box center [552, 304] width 333 height 22
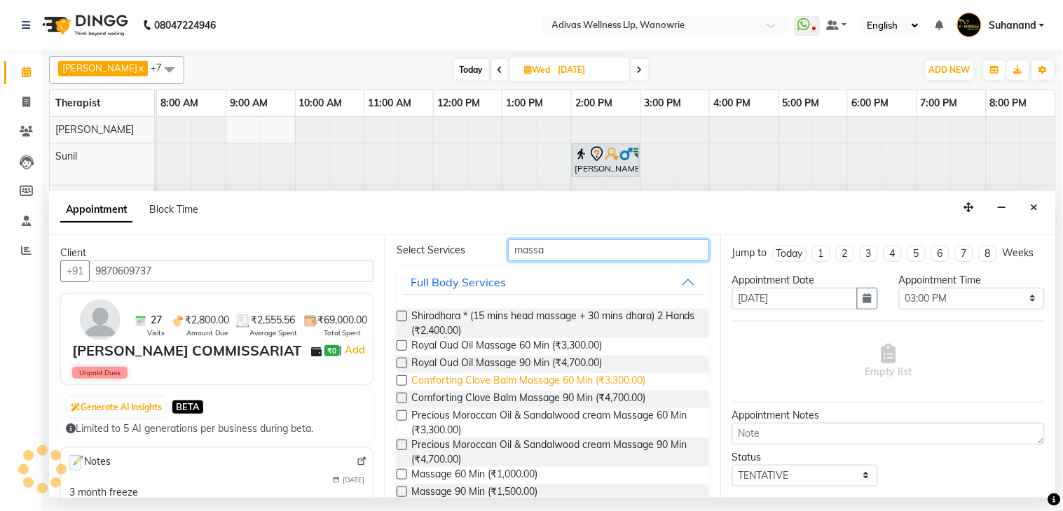
scroll to position [78, 0]
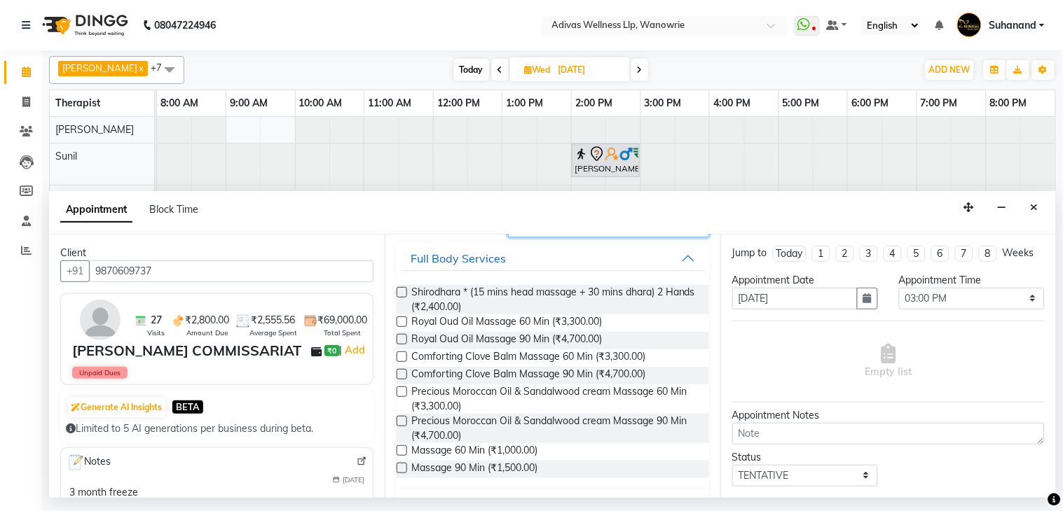
type input "massa"
click at [403, 450] on label at bounding box center [401, 450] width 11 height 11
click at [403, 450] on input "checkbox" at bounding box center [400, 452] width 9 height 9
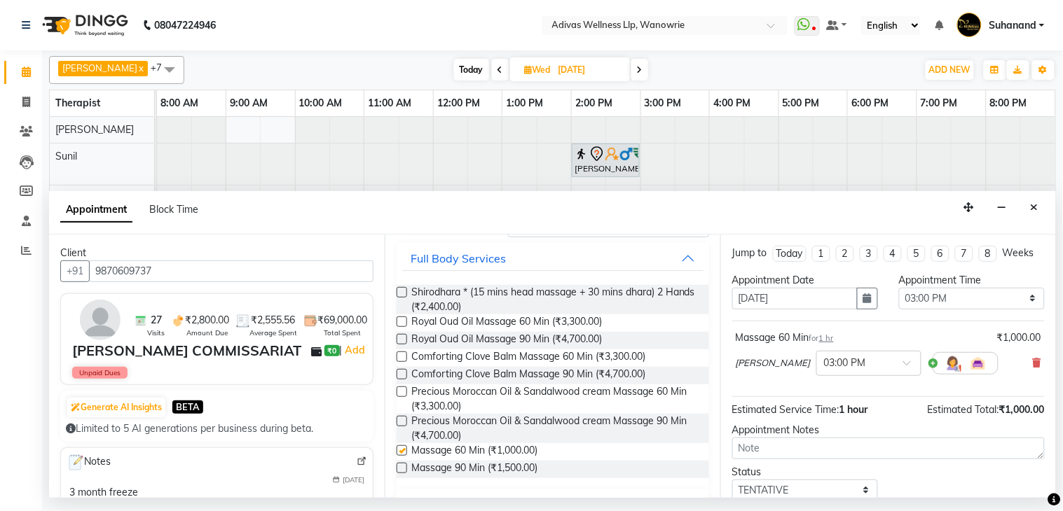
checkbox input "false"
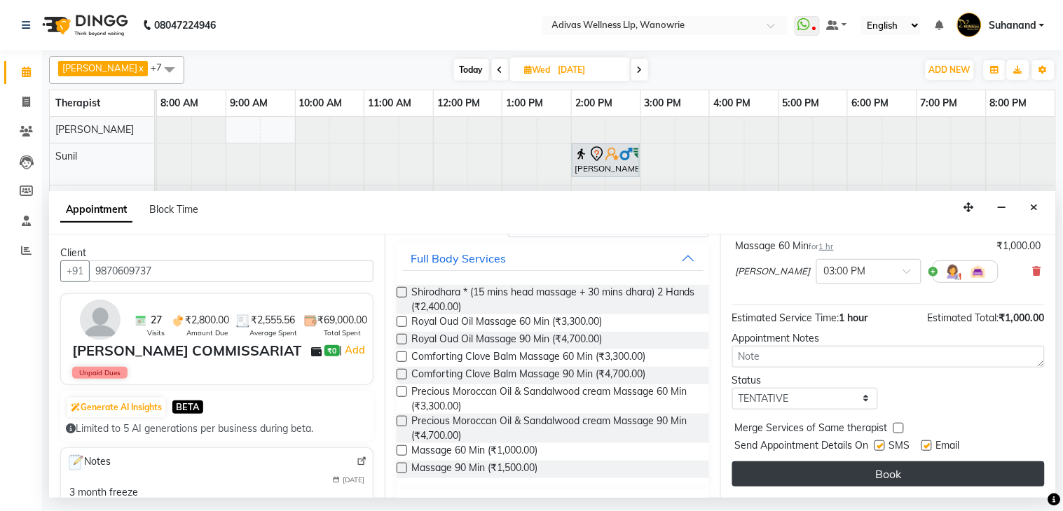
click at [883, 468] on button "Book" at bounding box center [888, 474] width 312 height 25
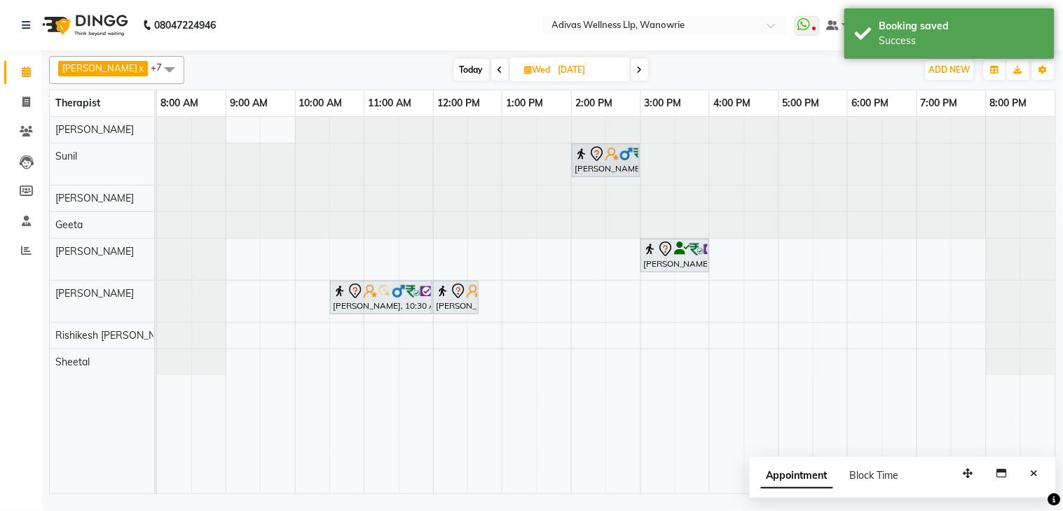
click at [465, 72] on span "Today" at bounding box center [471, 70] width 35 height 22
type input "[DATE]"
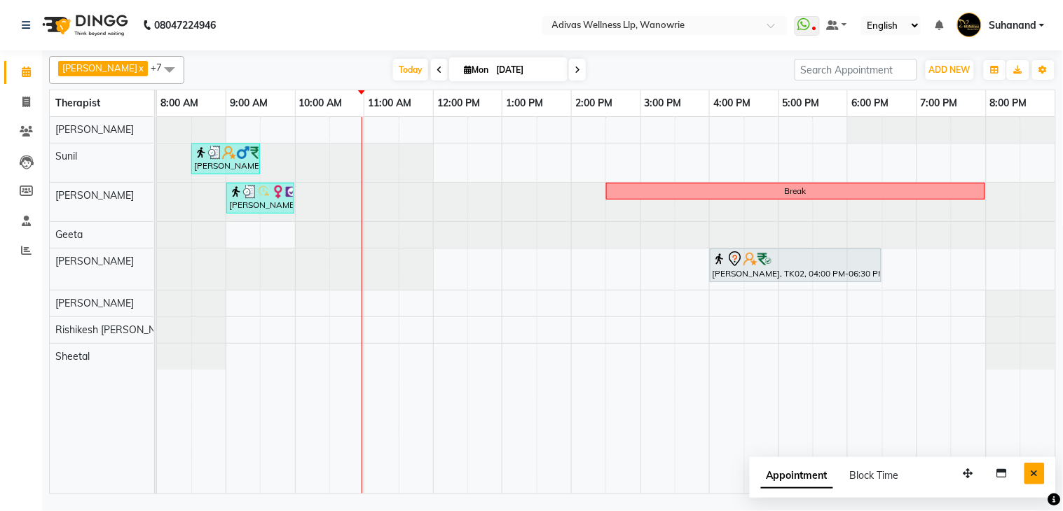
click at [1032, 474] on icon "Close" at bounding box center [1034, 474] width 8 height 10
